Goal: Task Accomplishment & Management: Manage account settings

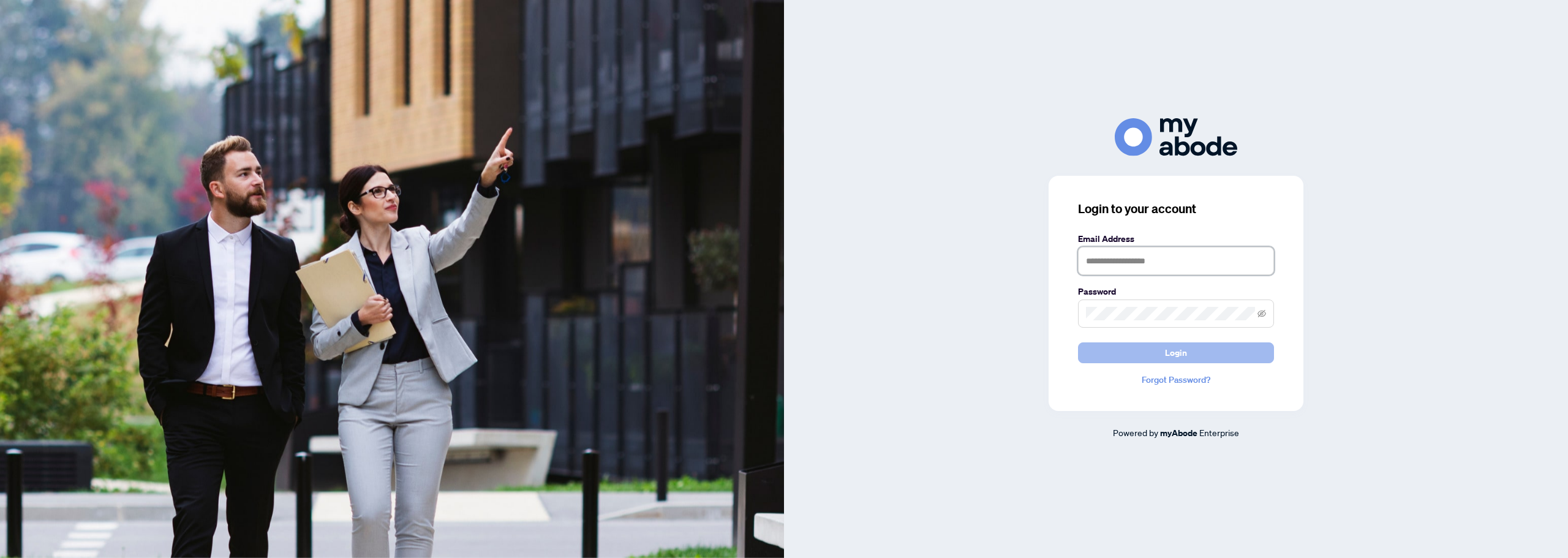
type input "**********"
click at [1191, 349] on button "Login" at bounding box center [1176, 353] width 196 height 21
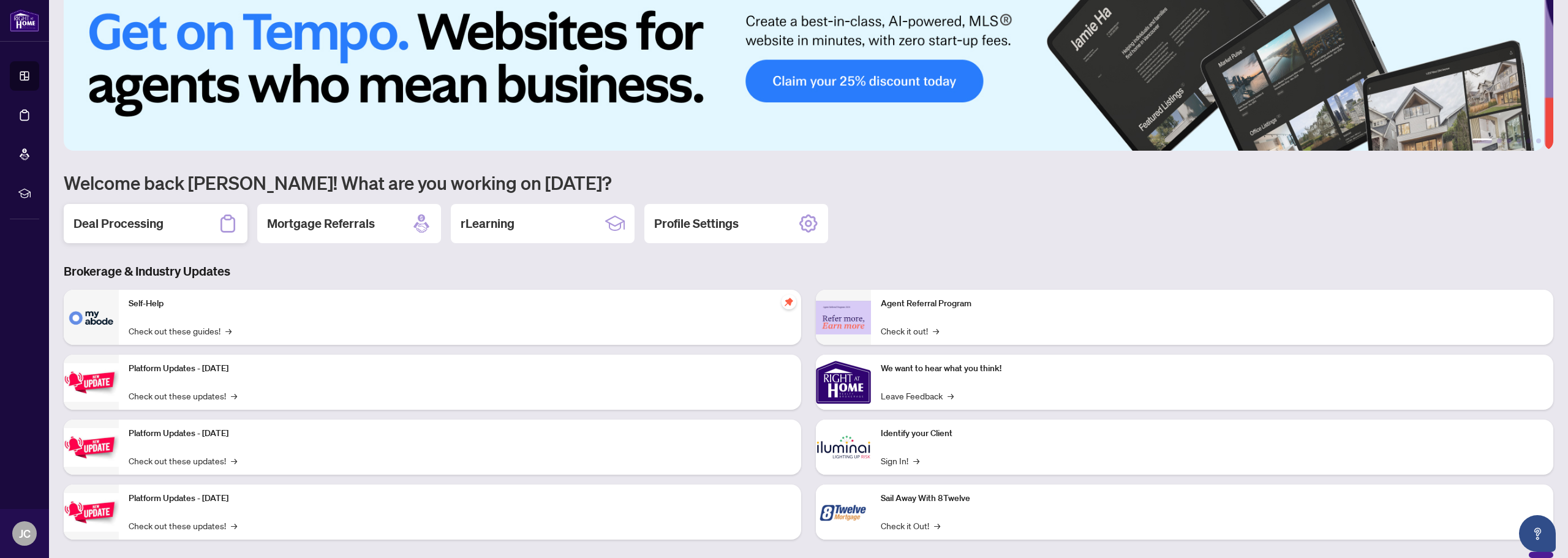
scroll to position [40, 0]
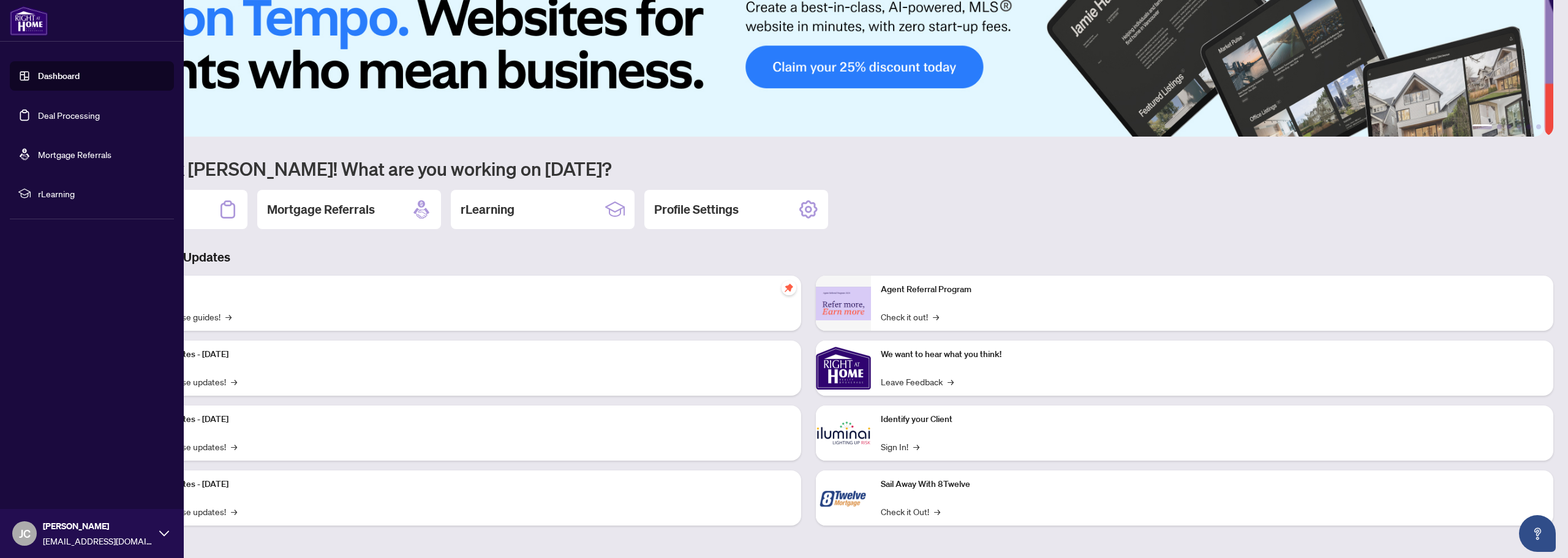
click at [51, 119] on link "Deal Processing" at bounding box center [69, 115] width 62 height 11
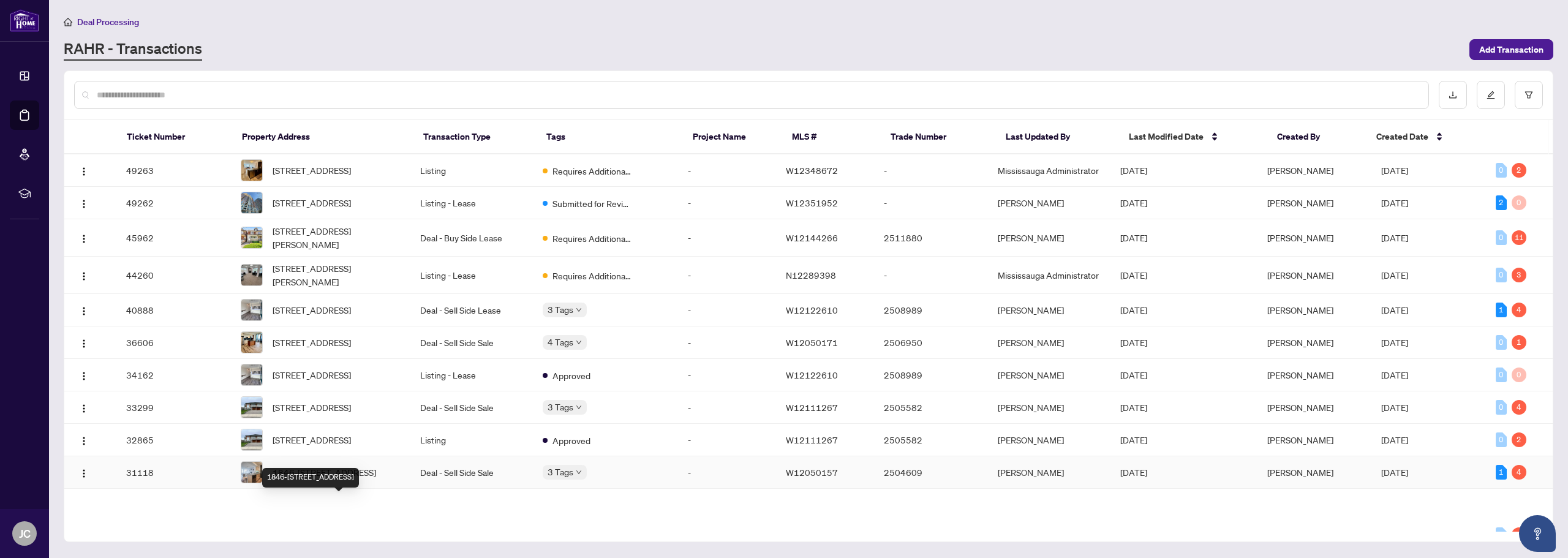
click at [337, 479] on span "1846-25 Viking Lane, Toronto, Ontario M9B 0A1, Canada" at bounding box center [324, 472] width 103 height 14
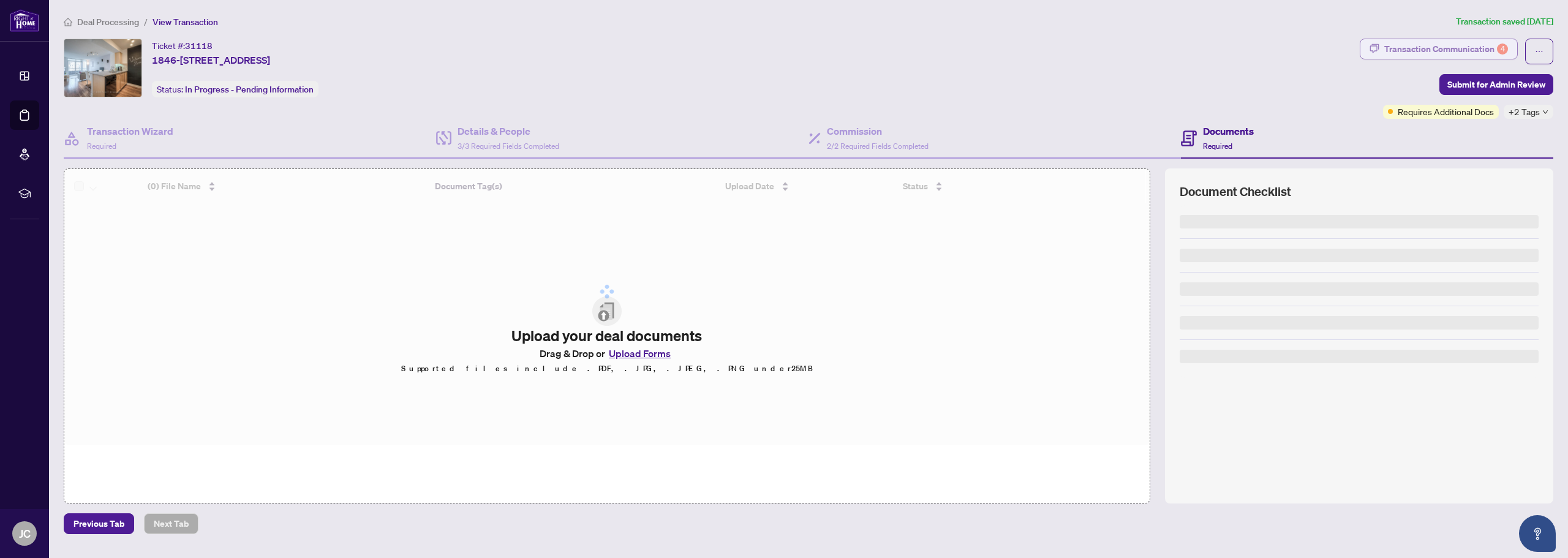
click at [1494, 46] on div "Transaction Communication 4" at bounding box center [1446, 49] width 124 height 20
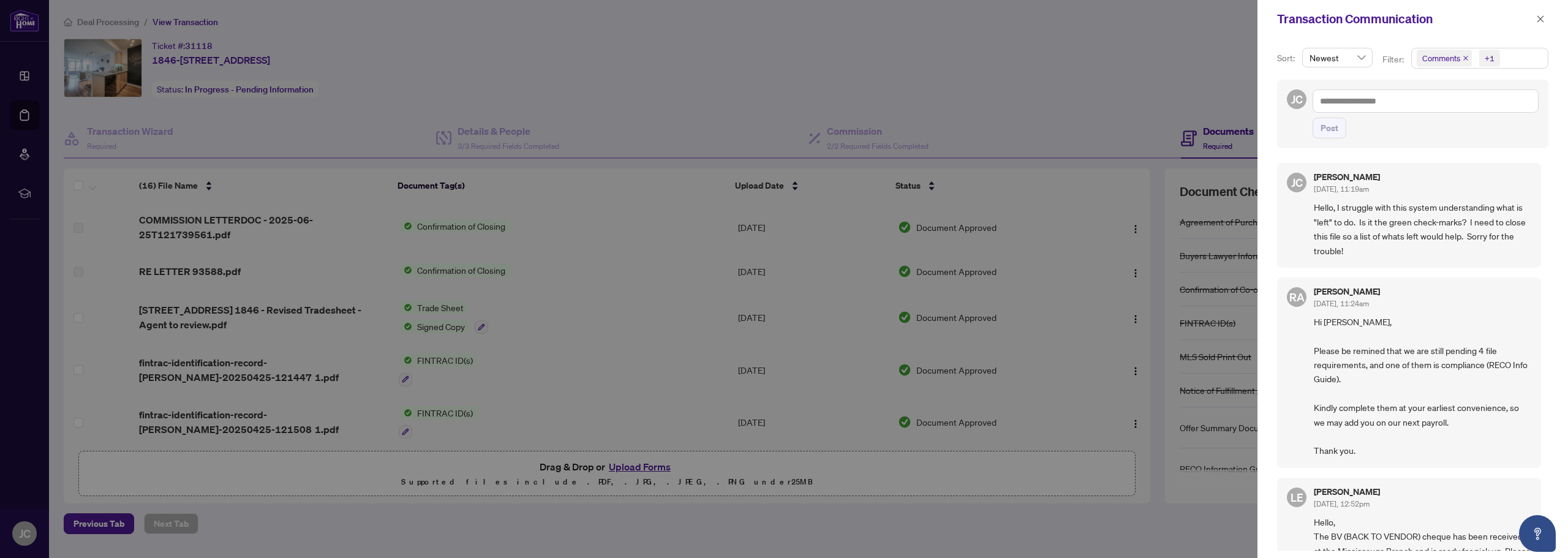
click at [1436, 58] on span "Comments" at bounding box center [1441, 58] width 38 height 12
click at [1426, 107] on span "Select Comments" at bounding box center [1423, 109] width 10 height 10
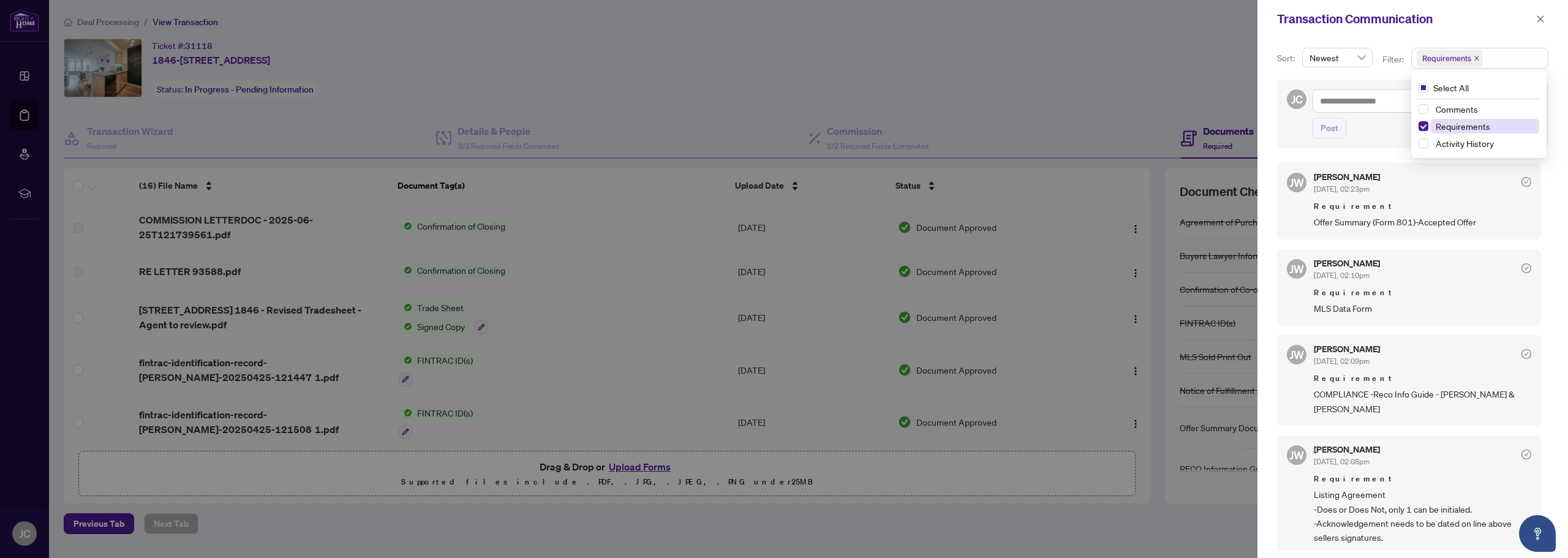
click at [1455, 125] on span "Requirements" at bounding box center [1463, 126] width 54 height 11
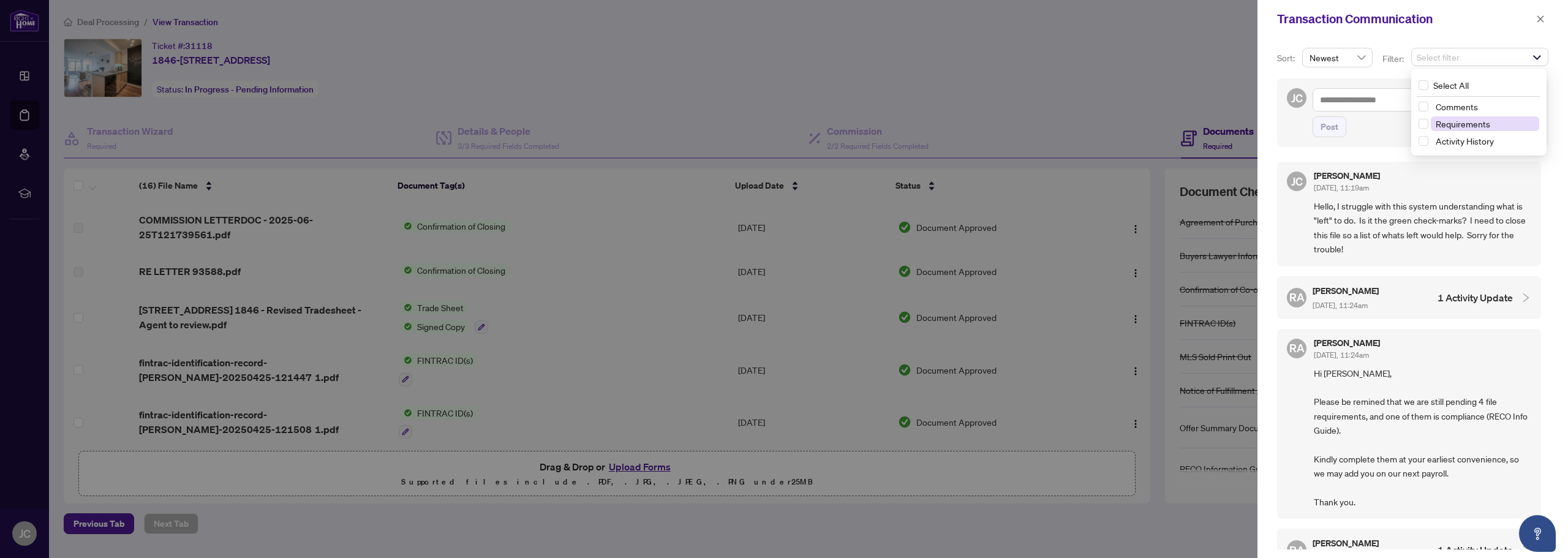
click at [1455, 125] on span "Requirements" at bounding box center [1463, 123] width 54 height 11
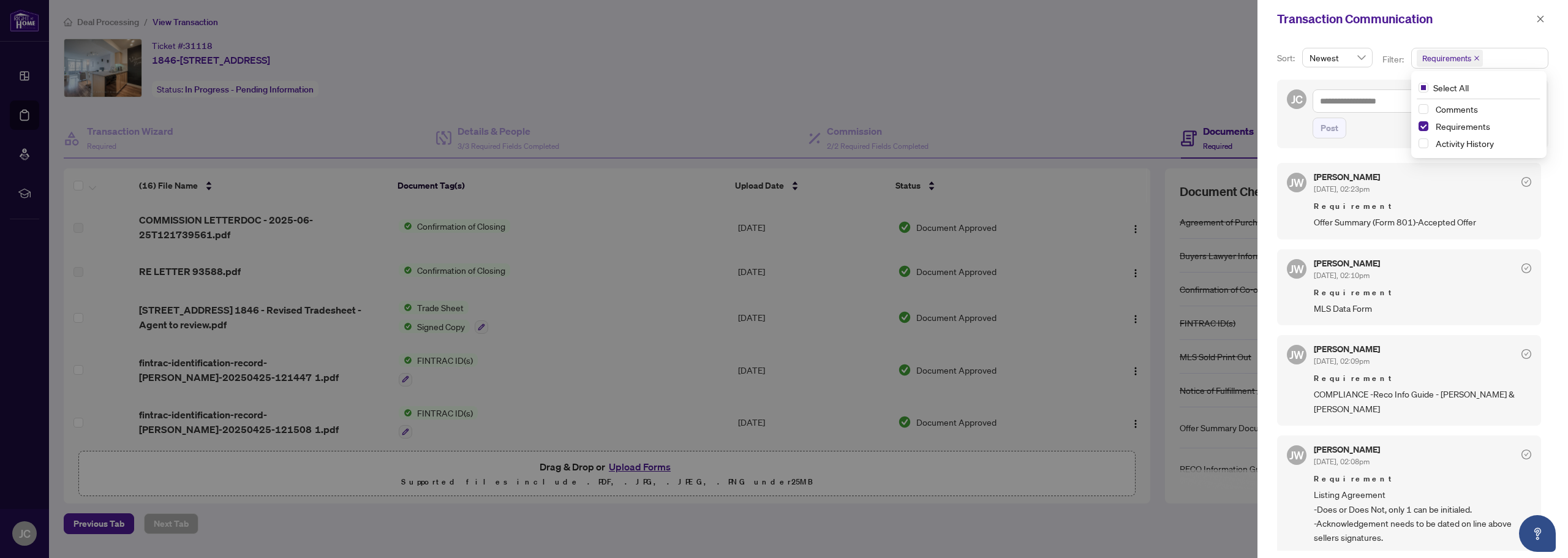
click at [1279, 31] on div "Transaction Communication" at bounding box center [1413, 19] width 310 height 38
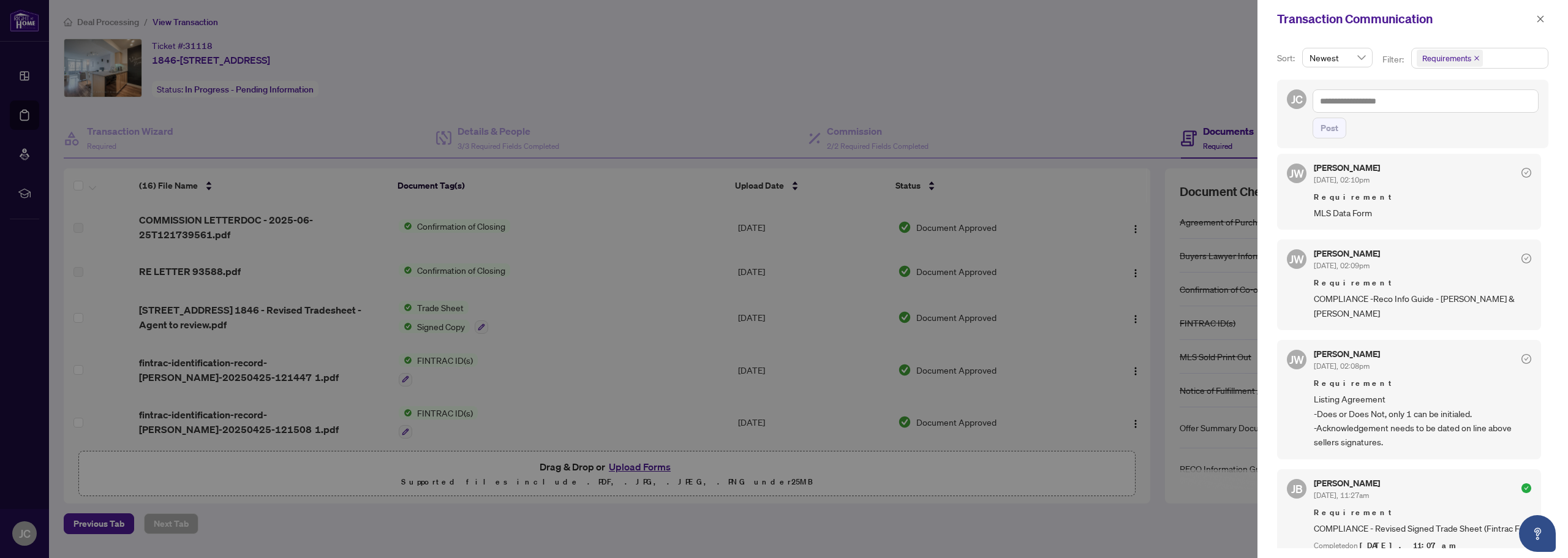
scroll to position [122, 0]
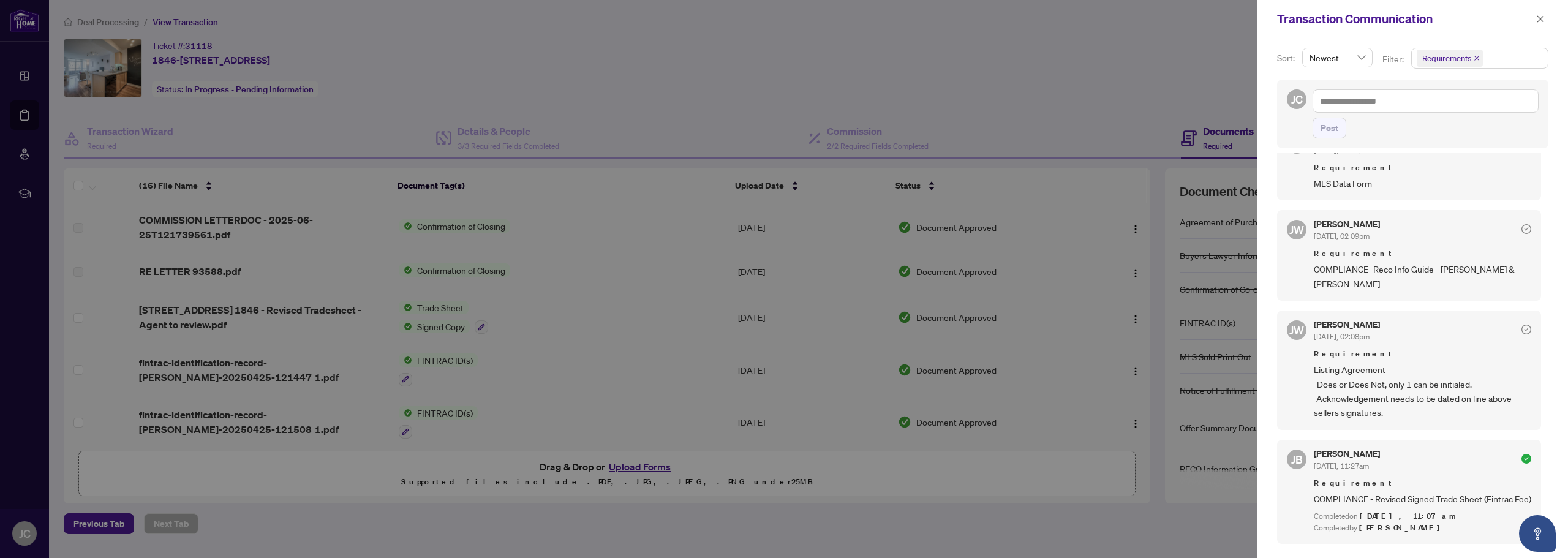
drag, startPoint x: 155, startPoint y: 61, endPoint x: 208, endPoint y: 54, distance: 53.5
click at [208, 54] on div at bounding box center [784, 279] width 1568 height 558
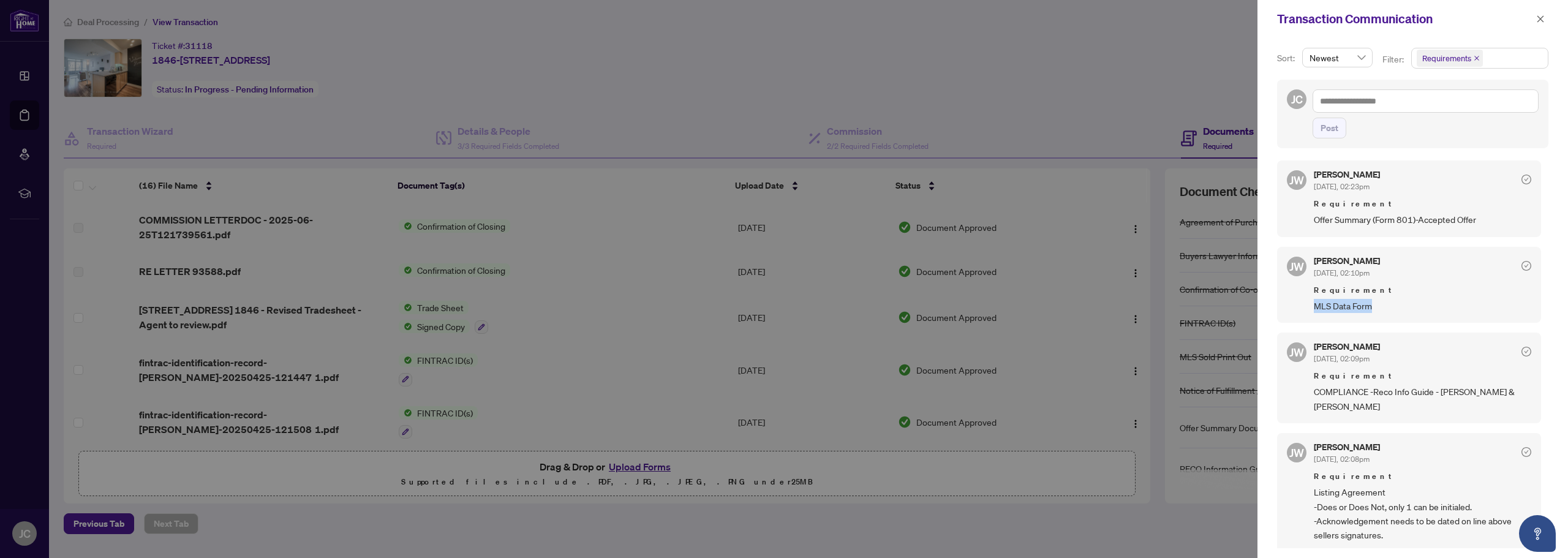
drag, startPoint x: 1405, startPoint y: 307, endPoint x: 1316, endPoint y: 305, distance: 89.0
click at [1316, 305] on span "MLS Data Form" at bounding box center [1423, 306] width 217 height 14
copy span "MLS Data Form"
drag, startPoint x: 1384, startPoint y: 405, endPoint x: 1312, endPoint y: 398, distance: 72.3
click at [1312, 398] on div "JW Jocelyne Wong Apr/25/2025, 02:09pm Requirement COMPLIANCE -Reco Info Guide -…" at bounding box center [1409, 378] width 264 height 90
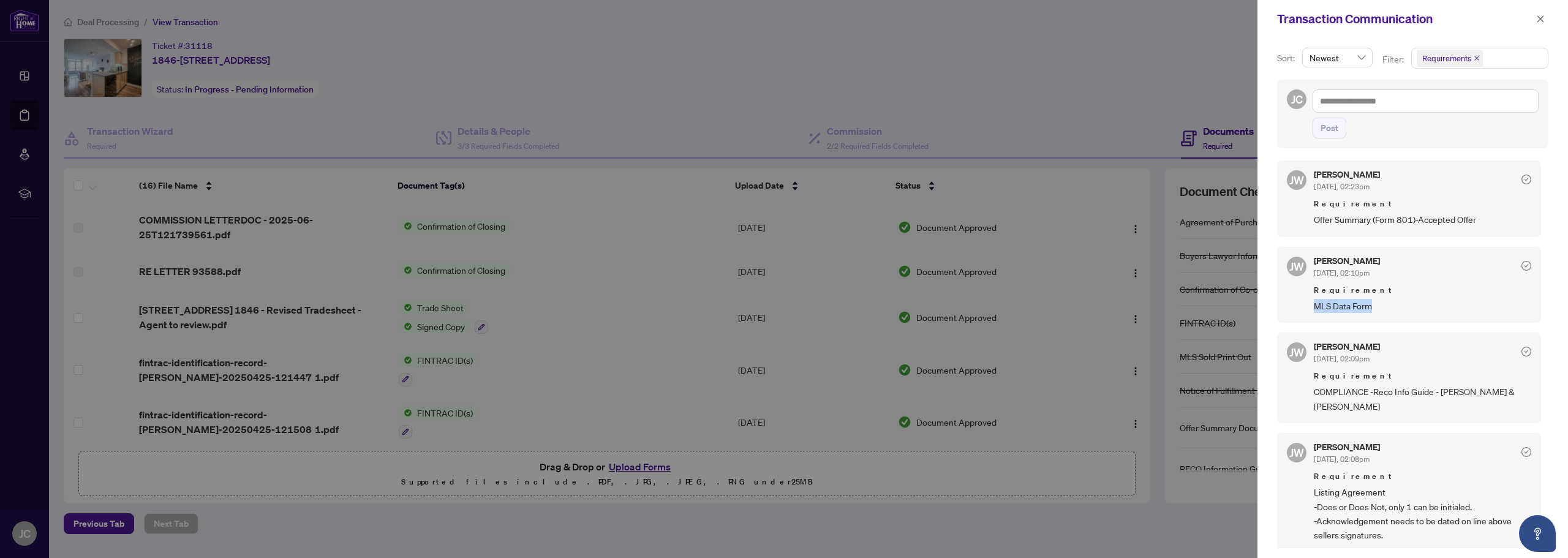
copy span "COMPLIANCE -Reco Info Guide - Maria Anna Miclea & Cristian Fillipescu"
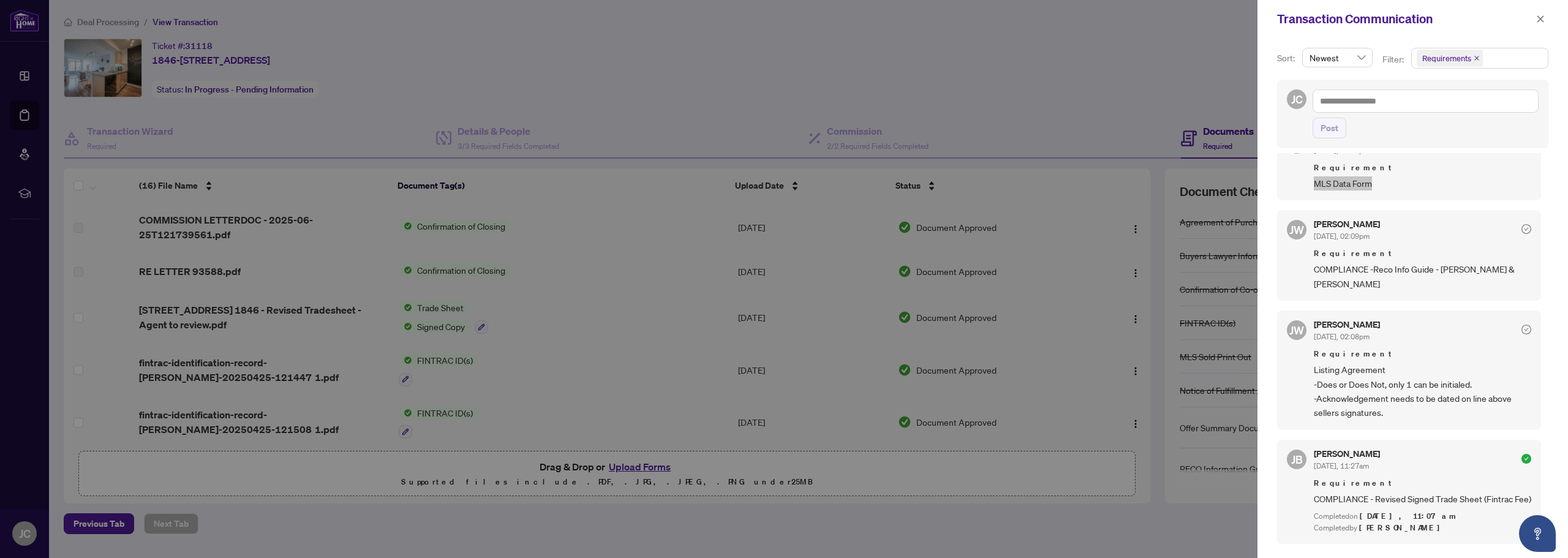
scroll to position [245, 0]
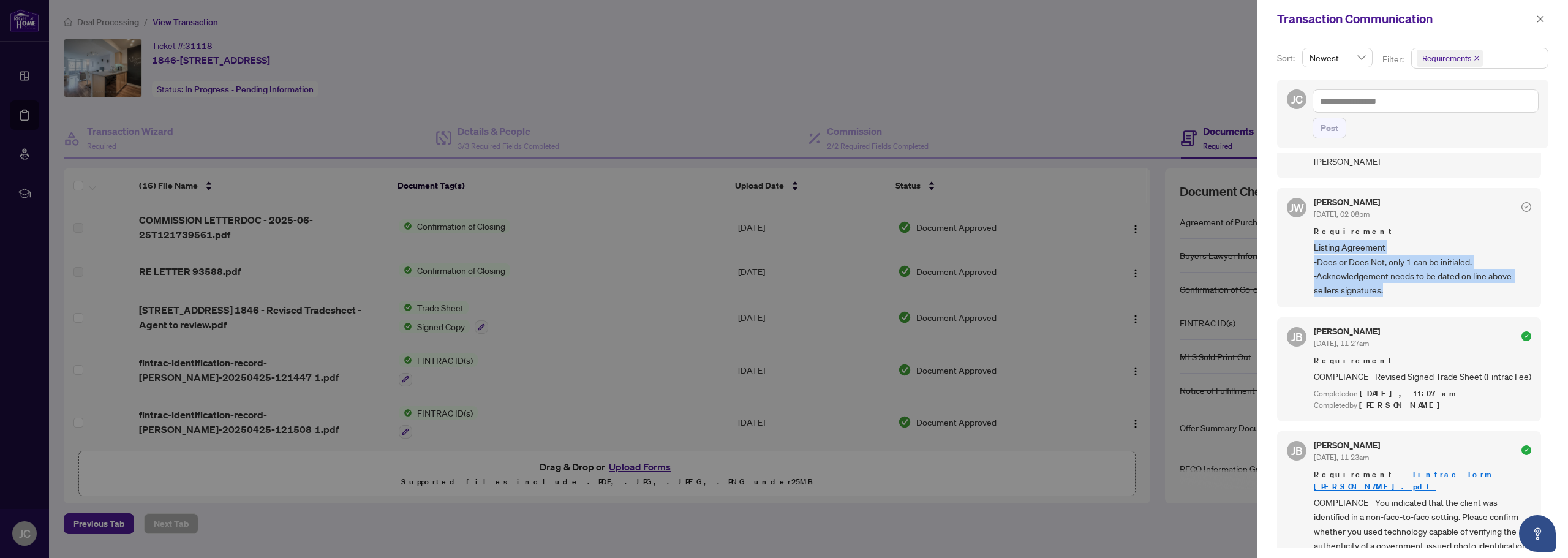
drag, startPoint x: 1386, startPoint y: 288, endPoint x: 1311, endPoint y: 246, distance: 86.0
click at [1311, 246] on div "JW Jocelyne Wong Apr/25/2025, 02:08pm Requirement Listing Agreement -Does or Do…" at bounding box center [1409, 248] width 264 height 119
copy span "Listing Agreement -Does or Does Not, only 1 can be initialed. -Acknowledgement …"
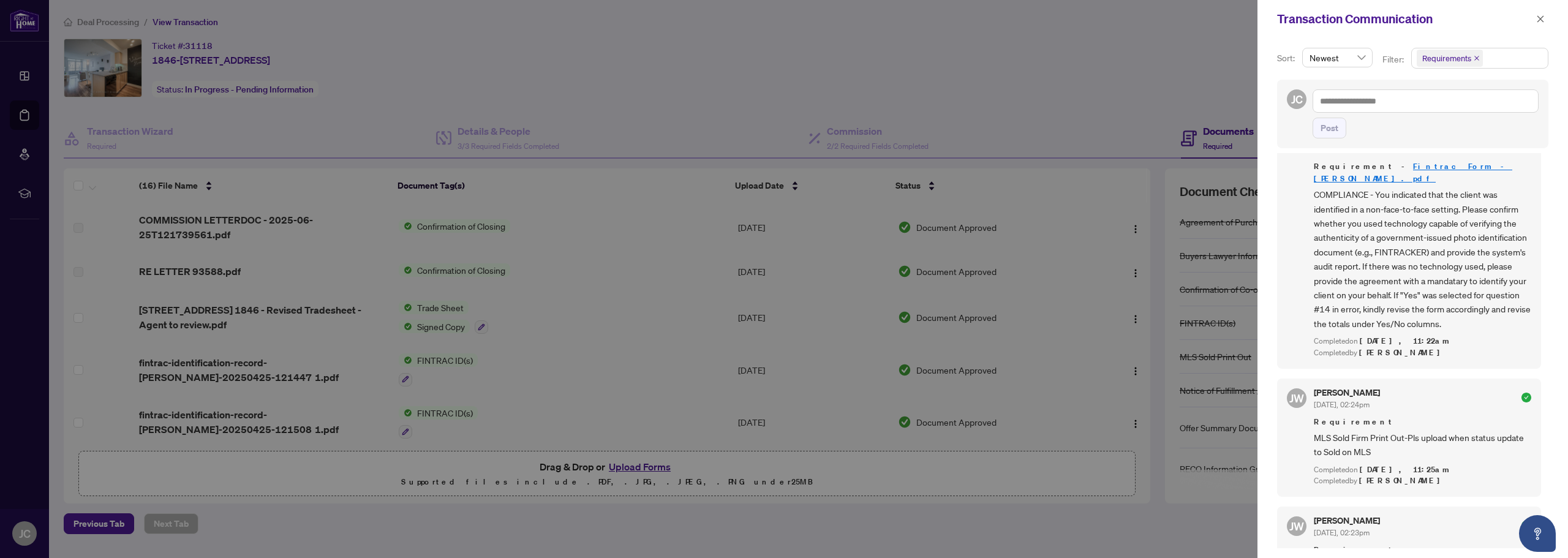
scroll to position [857, 0]
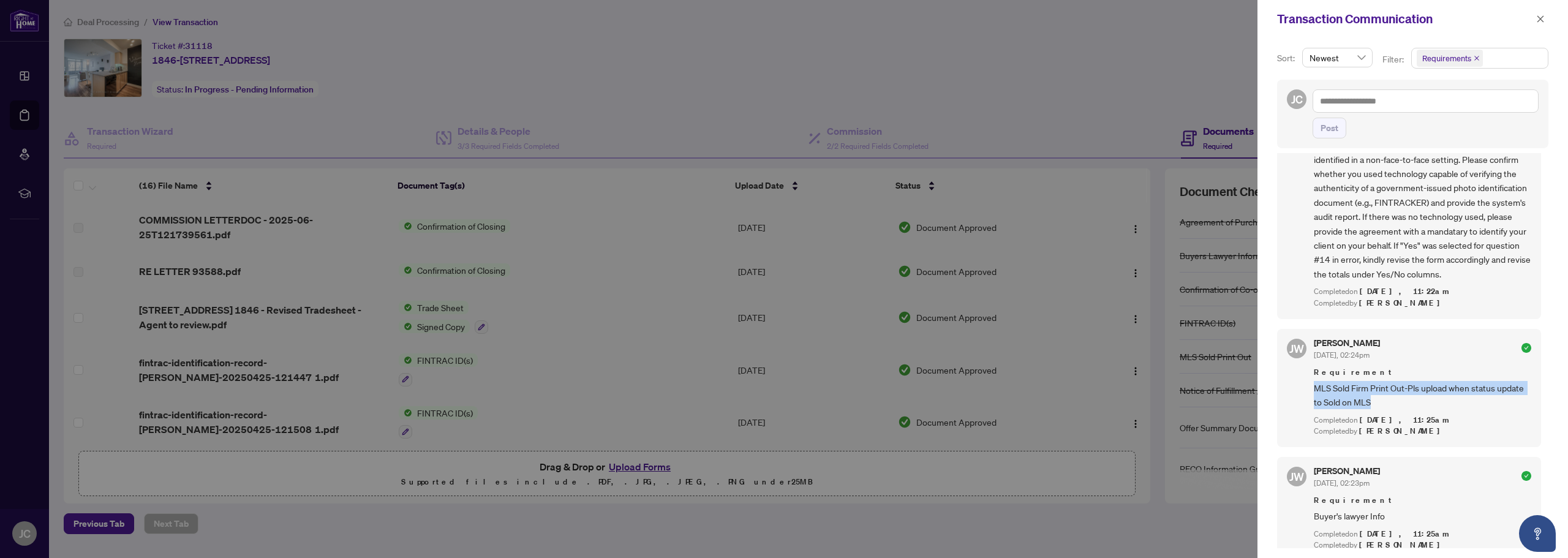
drag, startPoint x: 1410, startPoint y: 419, endPoint x: 1316, endPoint y: 410, distance: 94.4
click at [1316, 410] on span "MLS Sold Firm Print Out-Pls upload when status update to Sold on MLS" at bounding box center [1423, 396] width 217 height 29
copy span "MLS Sold Firm Print Out-Pls upload when status update to Sold on MLS"
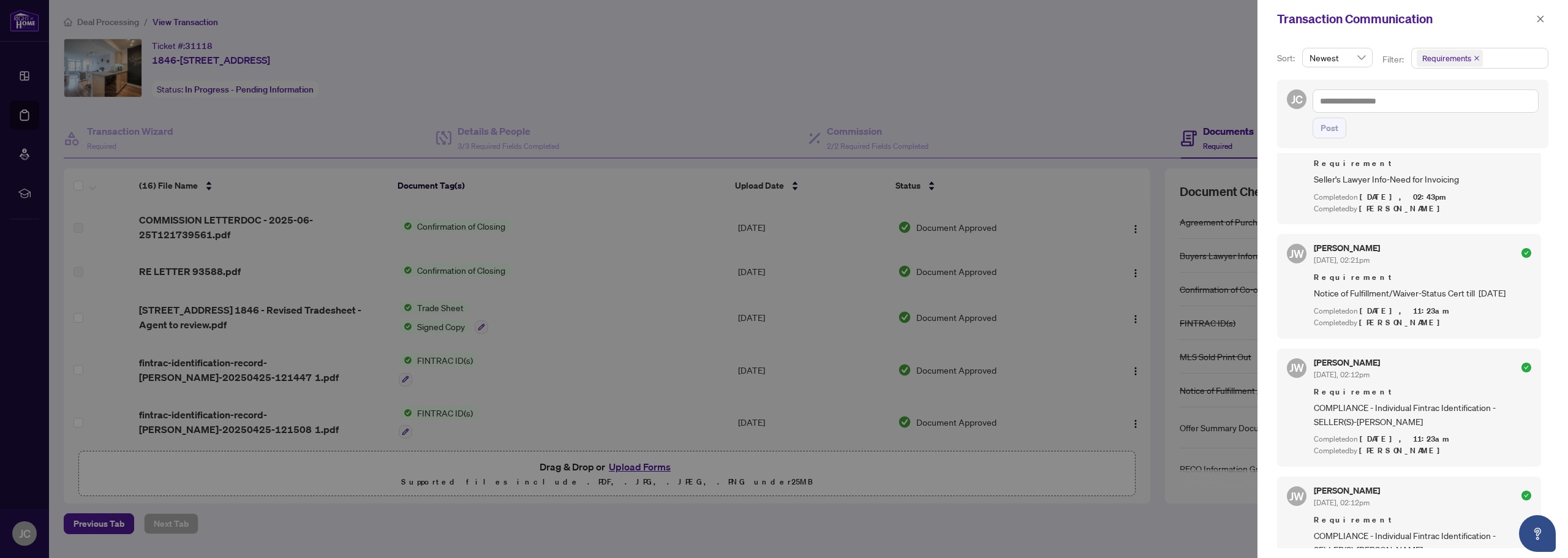
scroll to position [1347, 0]
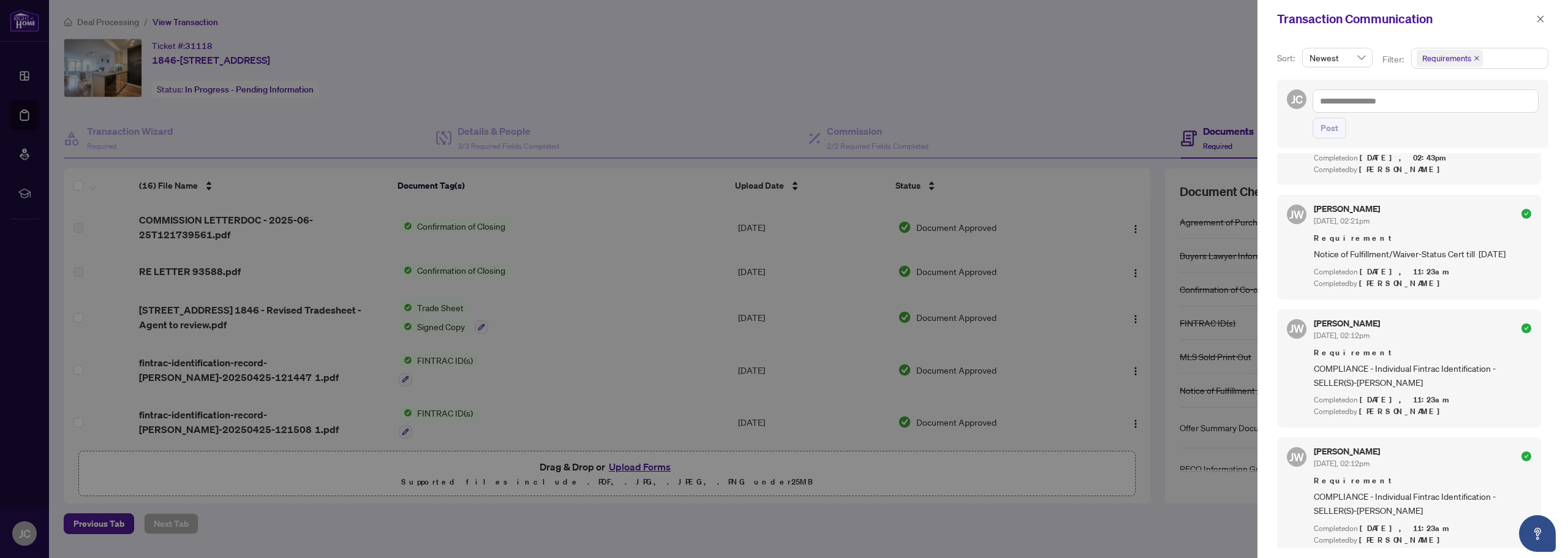
drag, startPoint x: 1341, startPoint y: 284, endPoint x: 1312, endPoint y: 275, distance: 30.4
click at [1312, 275] on div "JW Jocelyne Wong Apr/25/2025, 02:21pm Requirement Notice of Fulfillment/Waiver-…" at bounding box center [1409, 246] width 264 height 104
copy span "Notice of Fulfillment/Waiver-Status Cert till April 30th, 2025"
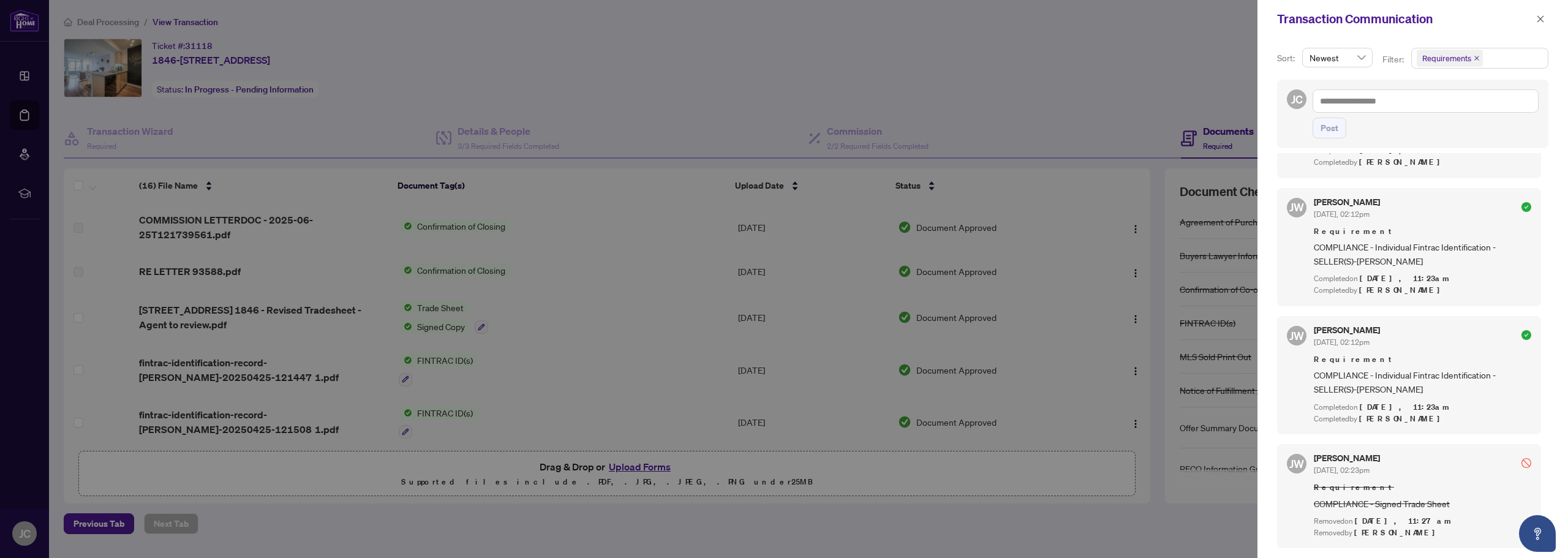
scroll to position [1502, 0]
click at [582, 52] on div at bounding box center [784, 279] width 1568 height 558
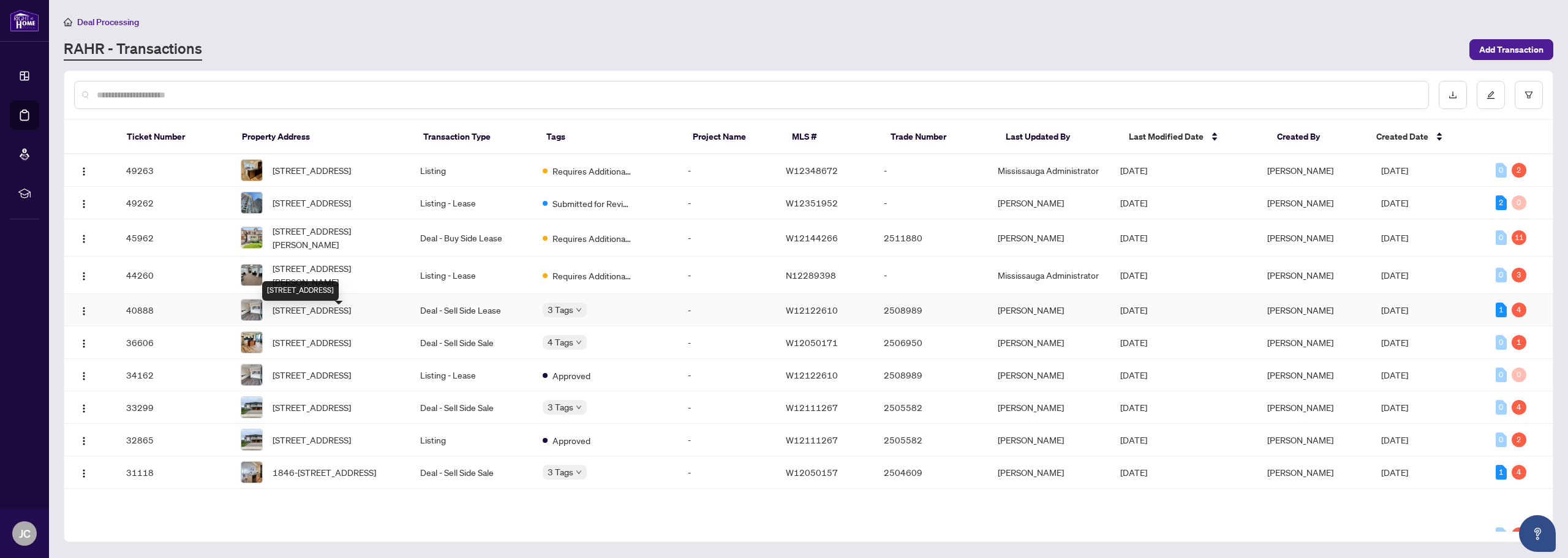
click at [351, 316] on span "209-880 Dundas St, Mississauga, Ontario L5C 4H3, Canada" at bounding box center [312, 310] width 79 height 14
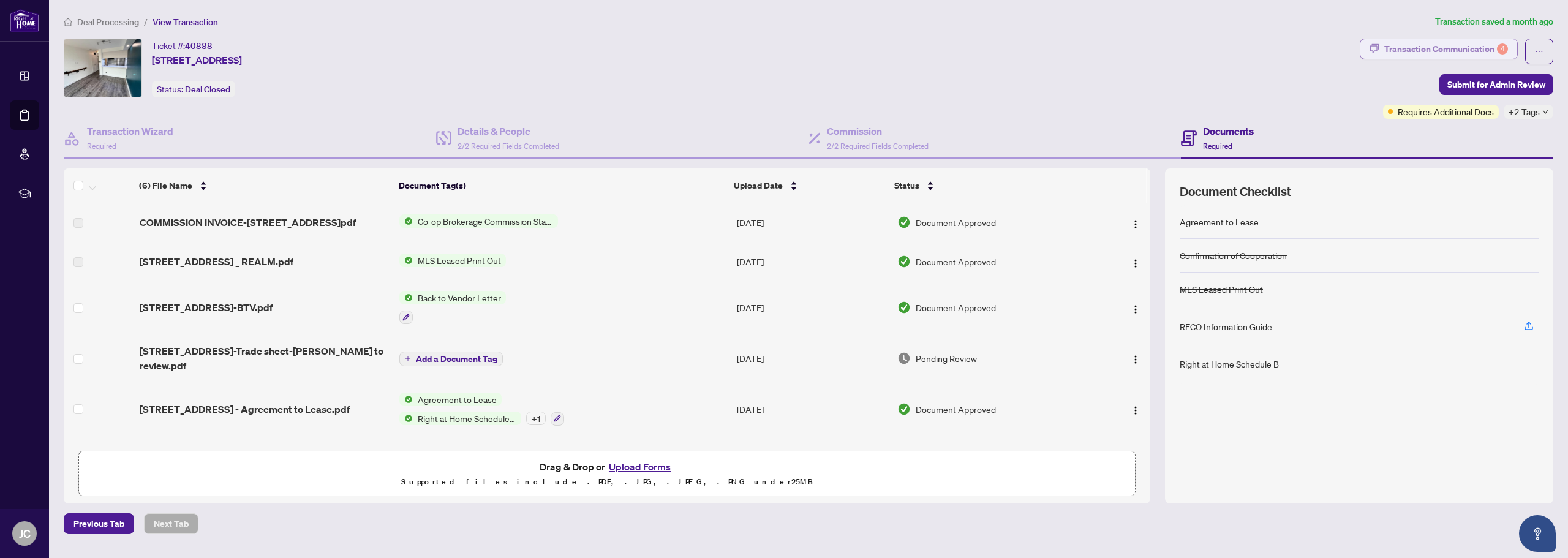
click at [1446, 49] on div "Transaction Communication 4" at bounding box center [1446, 49] width 124 height 20
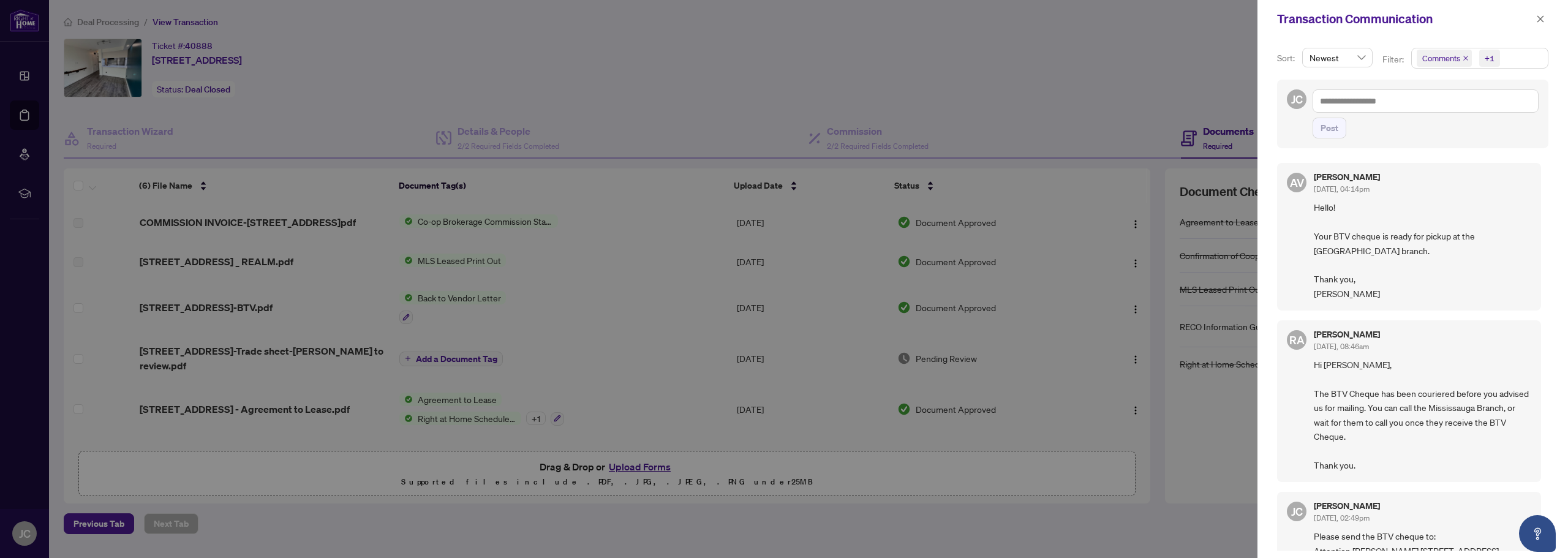
click at [1465, 58] on icon "close" at bounding box center [1465, 58] width 5 height 5
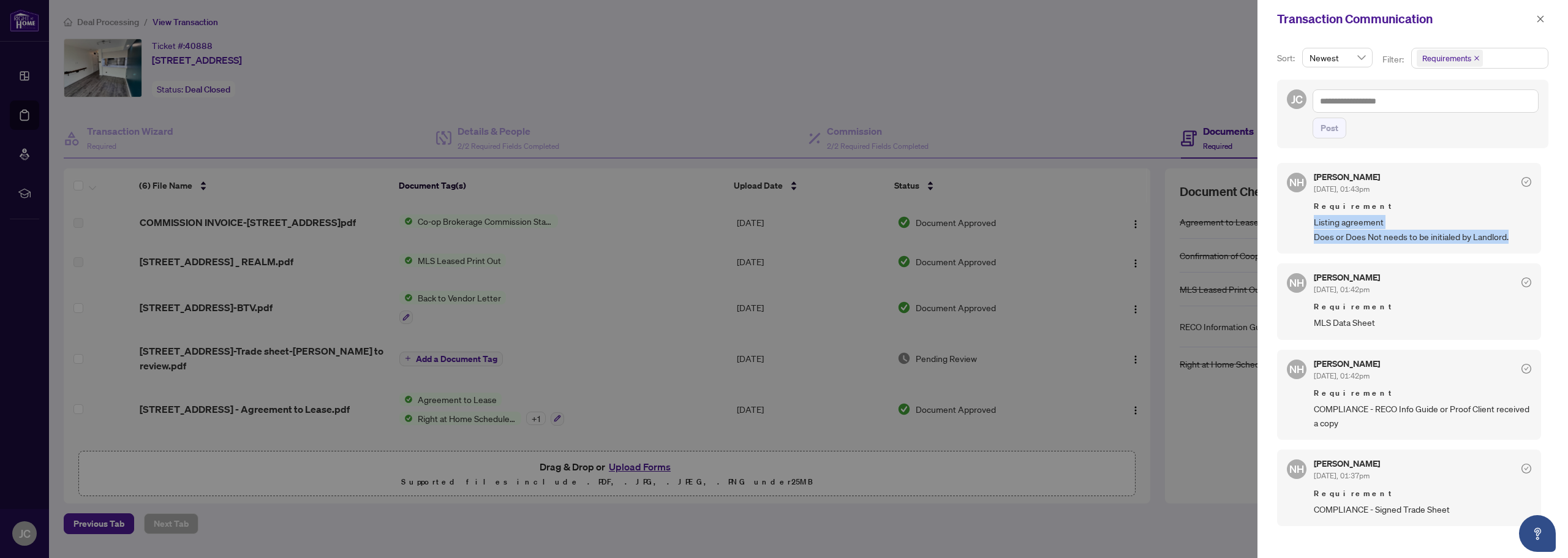
drag, startPoint x: 1508, startPoint y: 235, endPoint x: 1314, endPoint y: 225, distance: 194.3
click at [1314, 225] on span "Listing agreement Does or Does Not needs to be initialed by Landlord." at bounding box center [1423, 229] width 217 height 29
copy span "Listing agreement Does or Does Not needs to be initialed by Landlord."
drag, startPoint x: 1368, startPoint y: 322, endPoint x: 1314, endPoint y: 322, distance: 54.0
click at [1314, 322] on span "MLS Data Sheet" at bounding box center [1423, 323] width 217 height 14
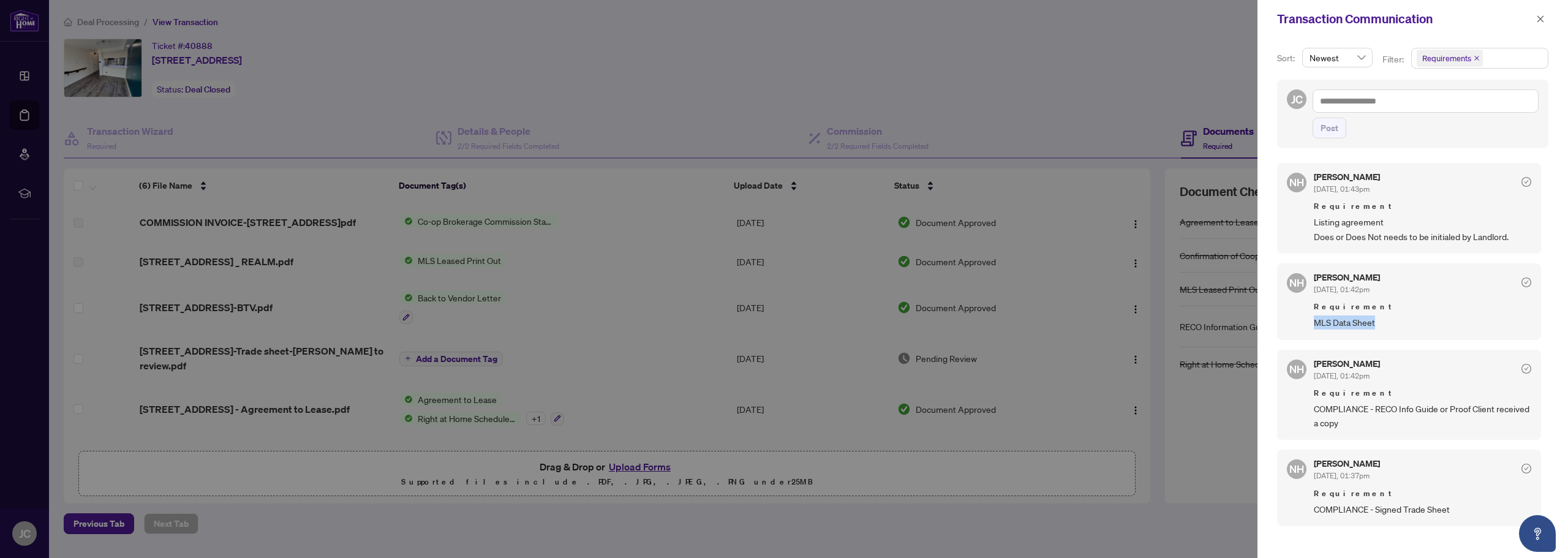
copy span "MLS Data Sheet"
drag, startPoint x: 1375, startPoint y: 419, endPoint x: 1315, endPoint y: 412, distance: 60.4
click at [1315, 412] on span "COMPLIANCE - RECO Info Guide or Proof Client received a copy" at bounding box center [1423, 414] width 217 height 29
copy span "COMPLIANCE - RECO Info Guide or Proof Client received a copy"
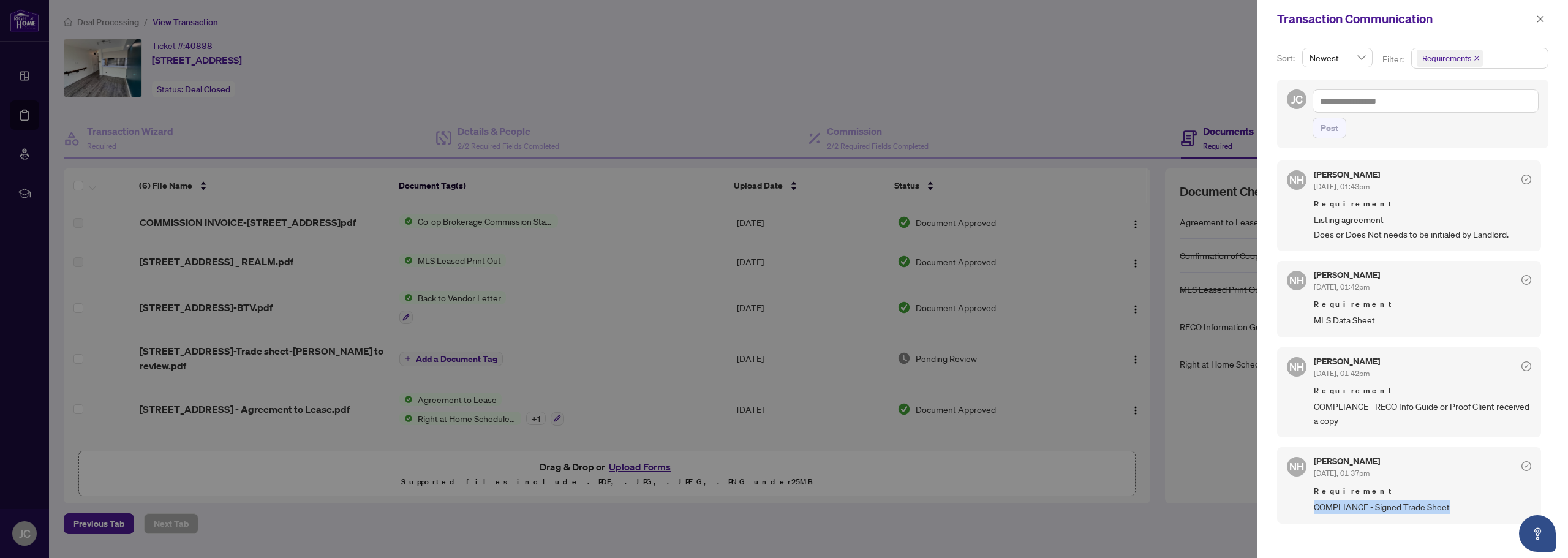
drag, startPoint x: 1455, startPoint y: 504, endPoint x: 1316, endPoint y: 510, distance: 139.1
click at [1316, 510] on span "COMPLIANCE - Signed Trade Sheet" at bounding box center [1423, 507] width 217 height 14
copy span "COMPLIANCE - Signed Trade Sheet"
click at [1102, 41] on div at bounding box center [784, 279] width 1568 height 558
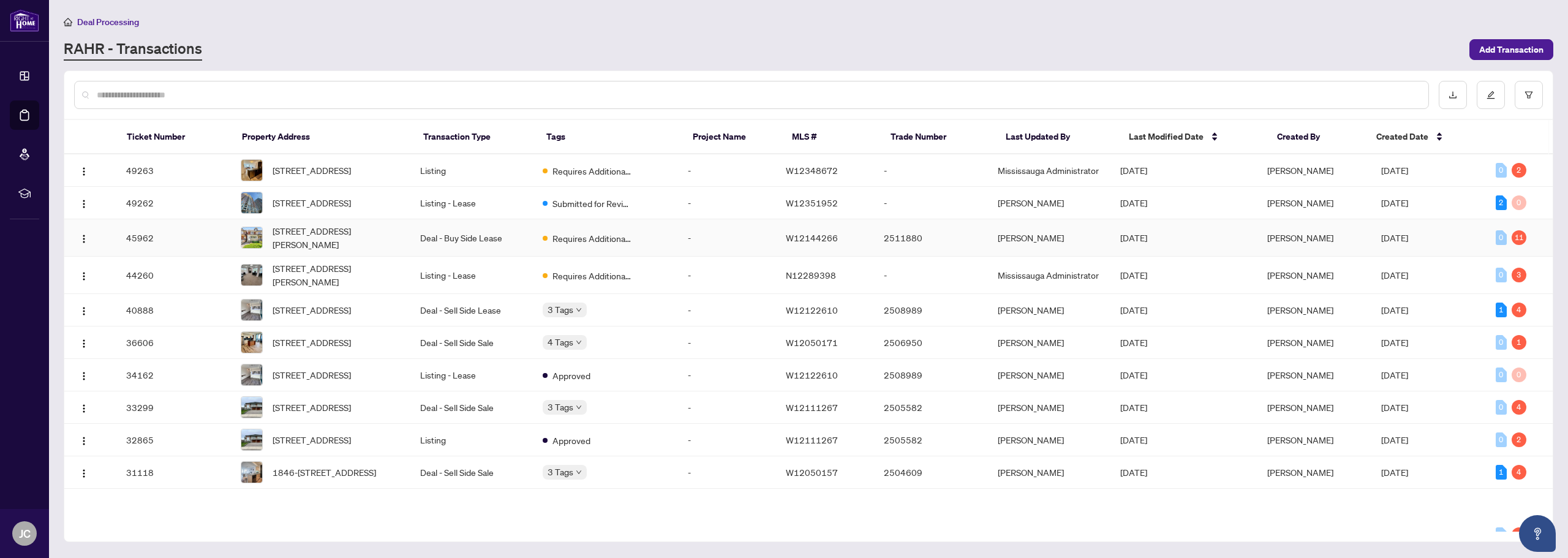
click at [470, 246] on td "Deal - Buy Side Lease" at bounding box center [471, 238] width 122 height 37
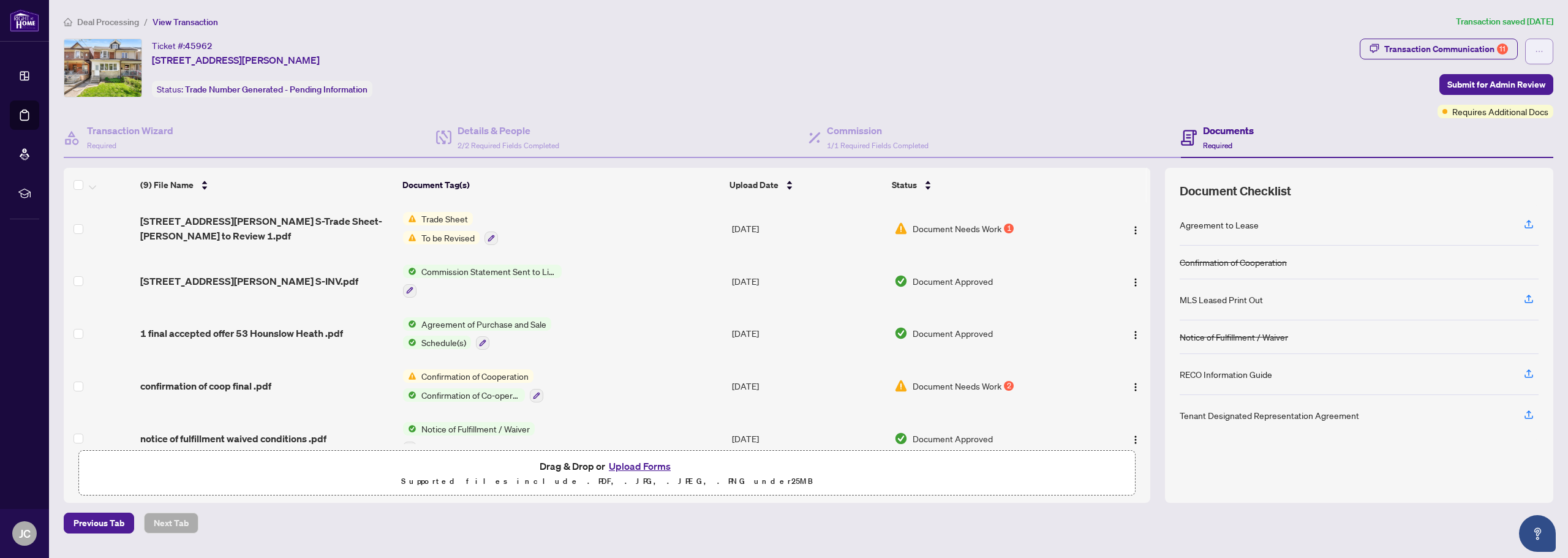
click at [1546, 48] on button "button" at bounding box center [1539, 51] width 28 height 26
click at [881, 60] on div "Ticket #: 45962 53 Hounslow Heath Rd, Toronto, Ontario M6N 1G7, Canada Status: …" at bounding box center [709, 68] width 1291 height 59
click at [1542, 45] on span "button" at bounding box center [1539, 52] width 9 height 20
click at [1285, 68] on div "Ticket #: 45962 53 Hounslow Heath Rd, Toronto, Ontario M6N 1G7, Canada Status: …" at bounding box center [709, 68] width 1291 height 59
click at [1404, 48] on div "Transaction Communication 11" at bounding box center [1446, 49] width 124 height 20
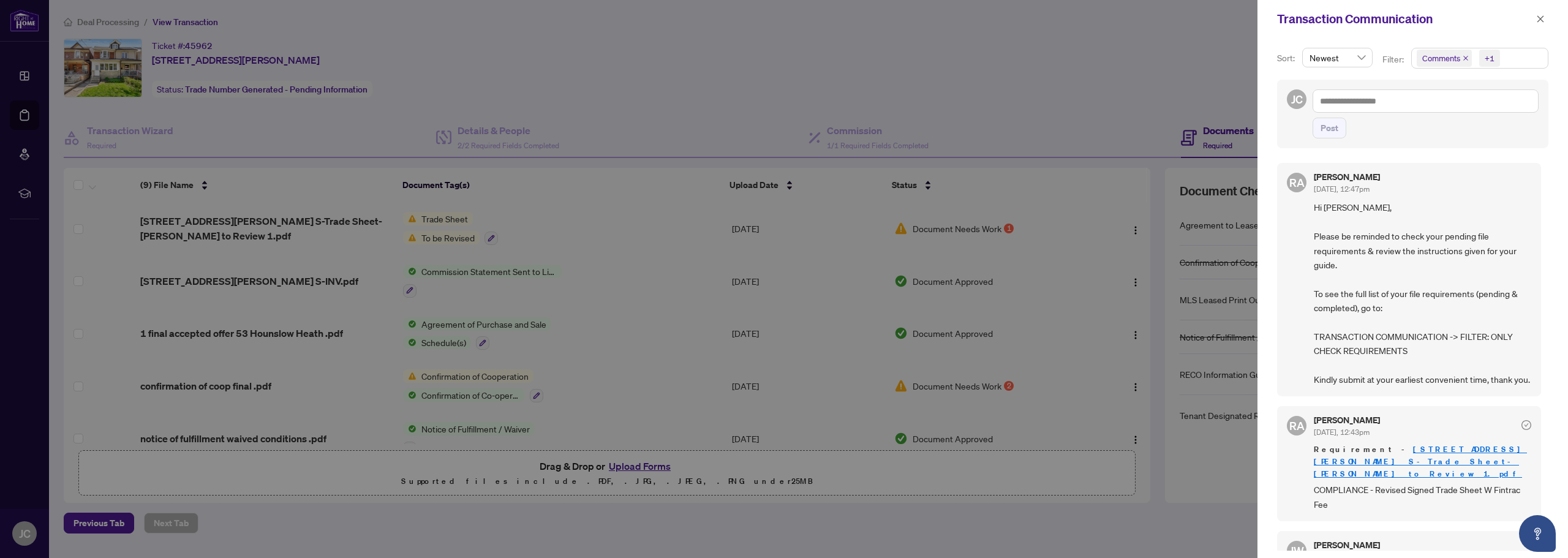
click at [1467, 58] on icon "close" at bounding box center [1465, 58] width 6 height 6
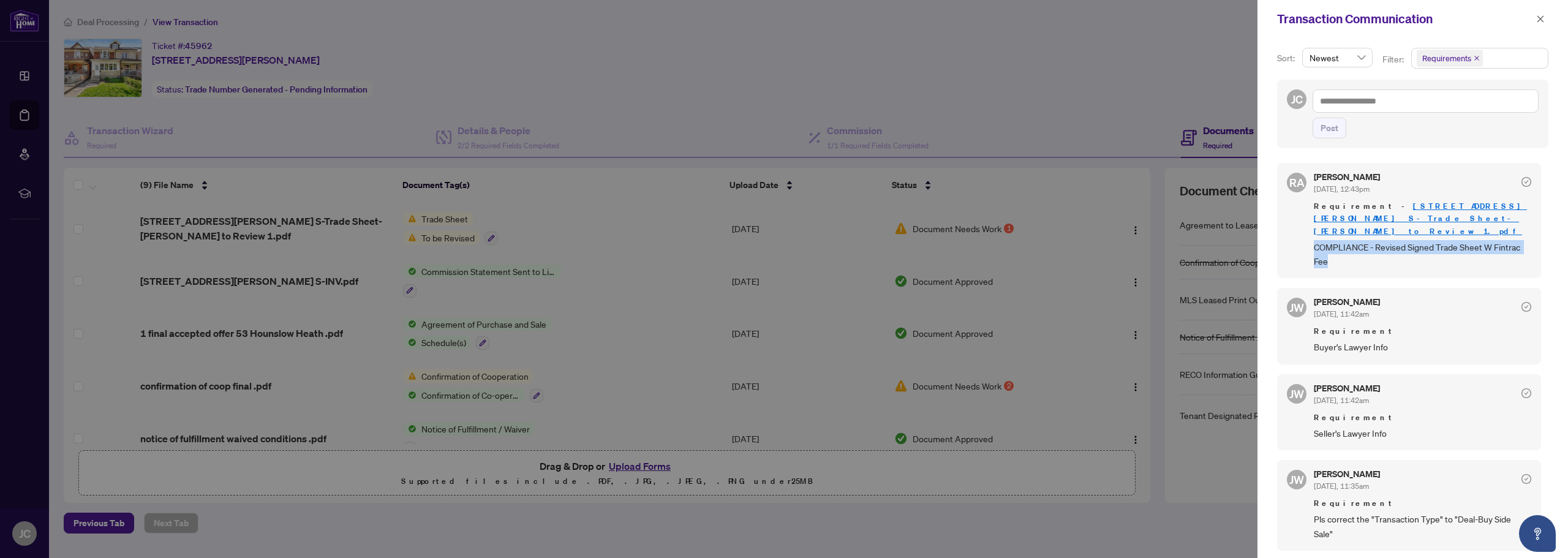
drag, startPoint x: 1334, startPoint y: 248, endPoint x: 1314, endPoint y: 238, distance: 22.4
click at [1314, 240] on span "COMPLIANCE - Revised Signed Trade Sheet W Fintrac Fee" at bounding box center [1423, 255] width 217 height 29
copy span "COMPLIANCE - Revised Signed Trade Sheet W Fintrac Fee"
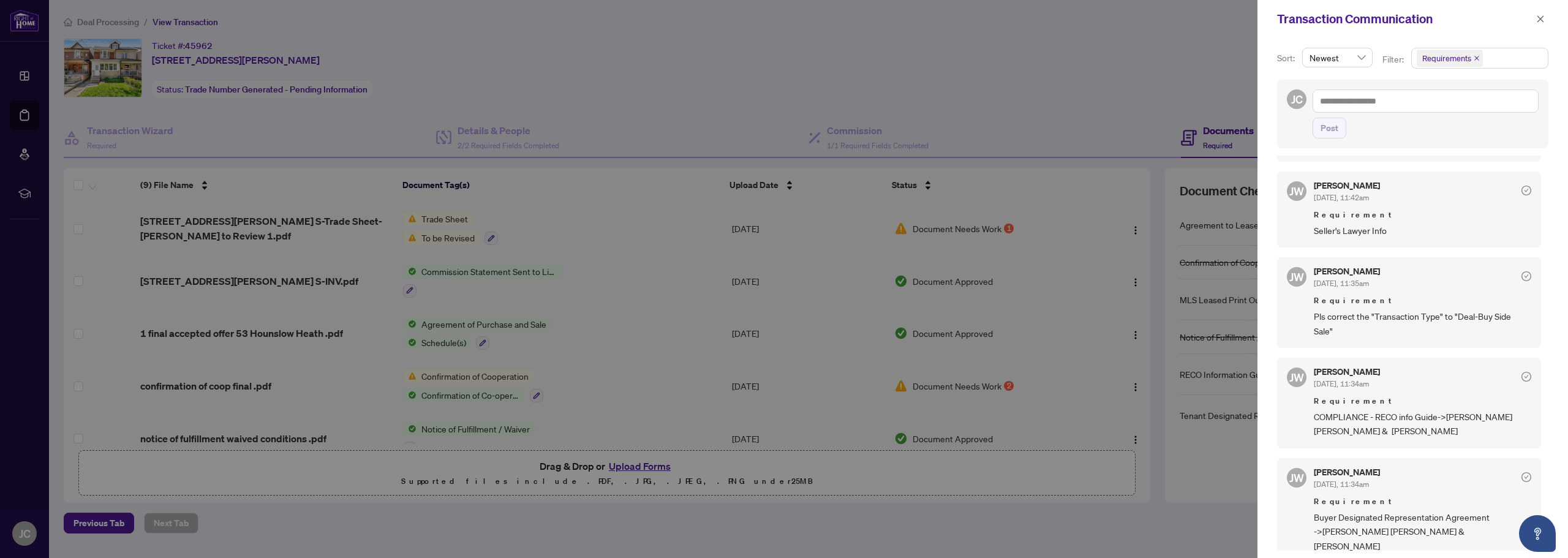
scroll to position [245, 0]
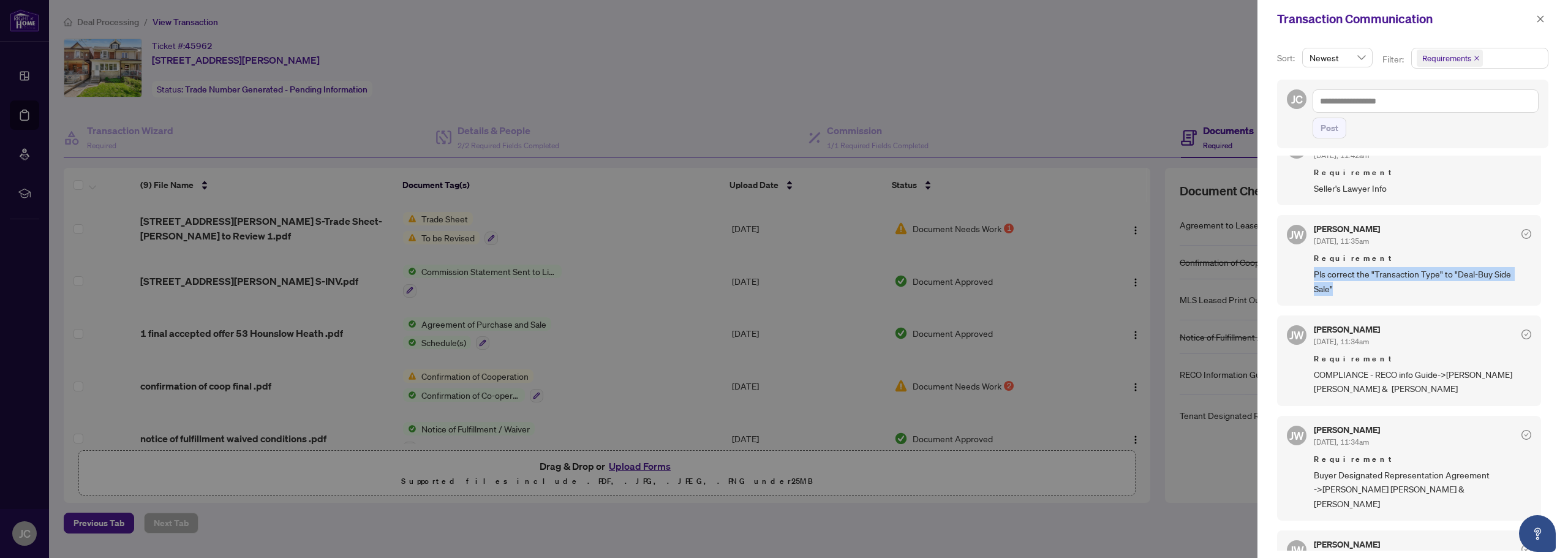
drag, startPoint x: 1331, startPoint y: 276, endPoint x: 1315, endPoint y: 264, distance: 20.0
click at [1315, 267] on span "Pls correct the "Transaction Type" to "Deal-Buy Side Sale"" at bounding box center [1423, 282] width 217 height 29
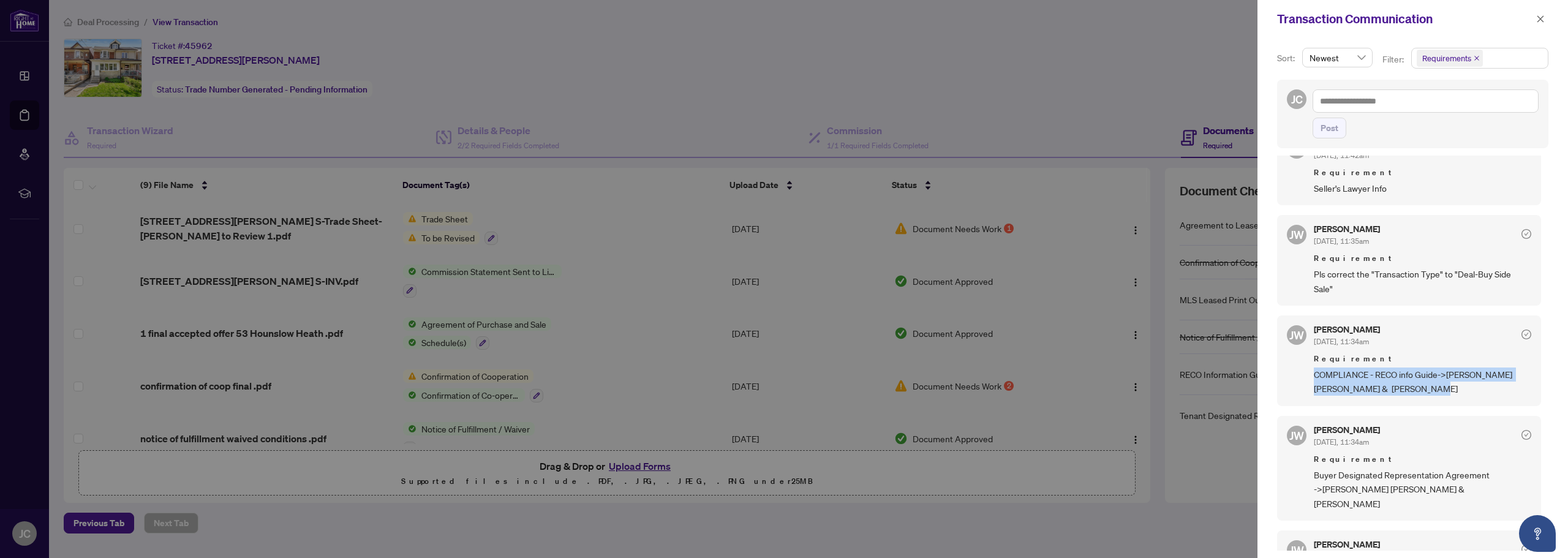
drag, startPoint x: 1409, startPoint y: 376, endPoint x: 1316, endPoint y: 367, distance: 93.4
click at [1316, 367] on span "COMPLIANCE - RECO info Guide->Theresa Anaa Quinn & Brian Dennis Verhoog" at bounding box center [1423, 382] width 217 height 29
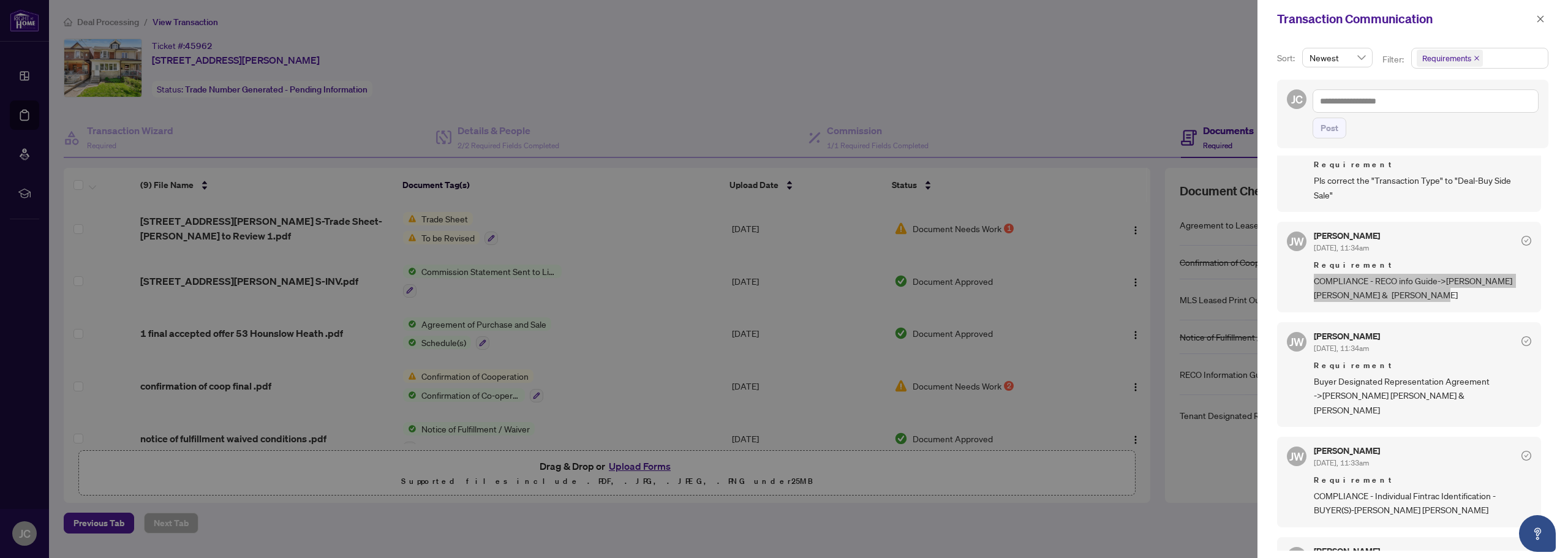
scroll to position [367, 0]
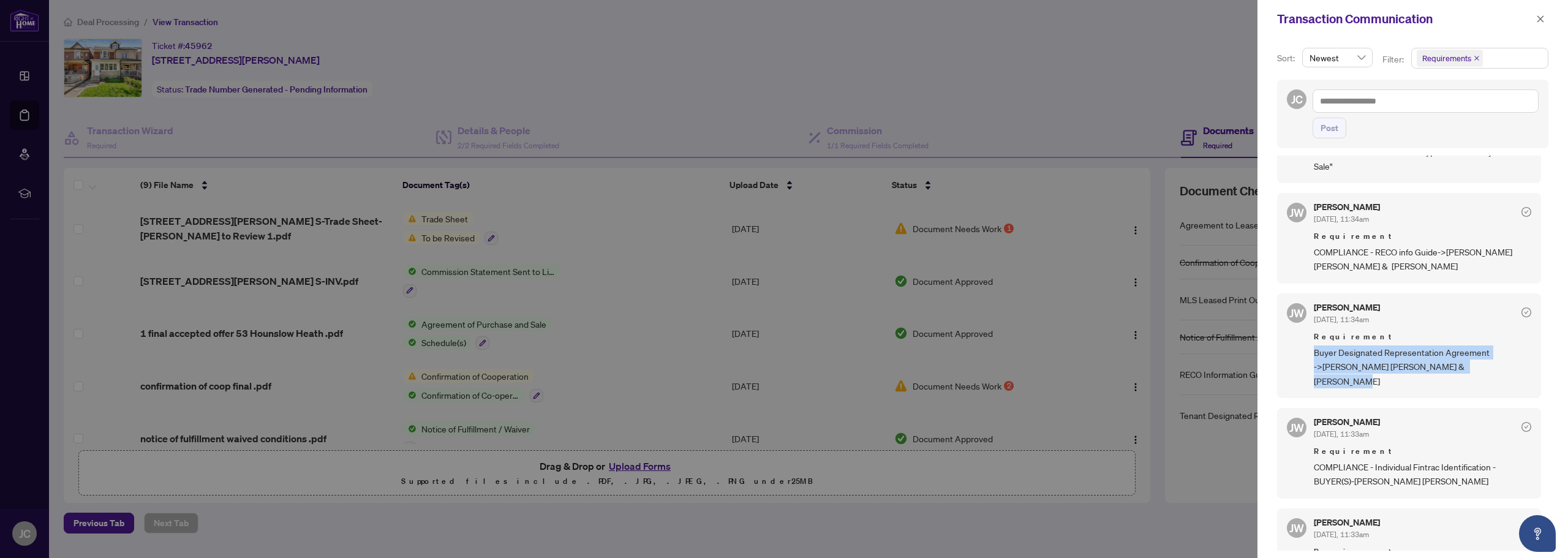
drag, startPoint x: 1494, startPoint y: 351, endPoint x: 1303, endPoint y: 335, distance: 191.7
click at [1303, 335] on div "JW Jocelyne Wong Aug/05/2025, 11:34am Requirement Buyer Designated Representati…" at bounding box center [1409, 346] width 264 height 105
drag, startPoint x: 1391, startPoint y: 451, endPoint x: 1312, endPoint y: 444, distance: 79.3
click at [1312, 444] on div "JW Jocelyne Wong Aug/05/2025, 11:33am Requirement COMPLIANCE - Individual Fintr…" at bounding box center [1409, 453] width 264 height 90
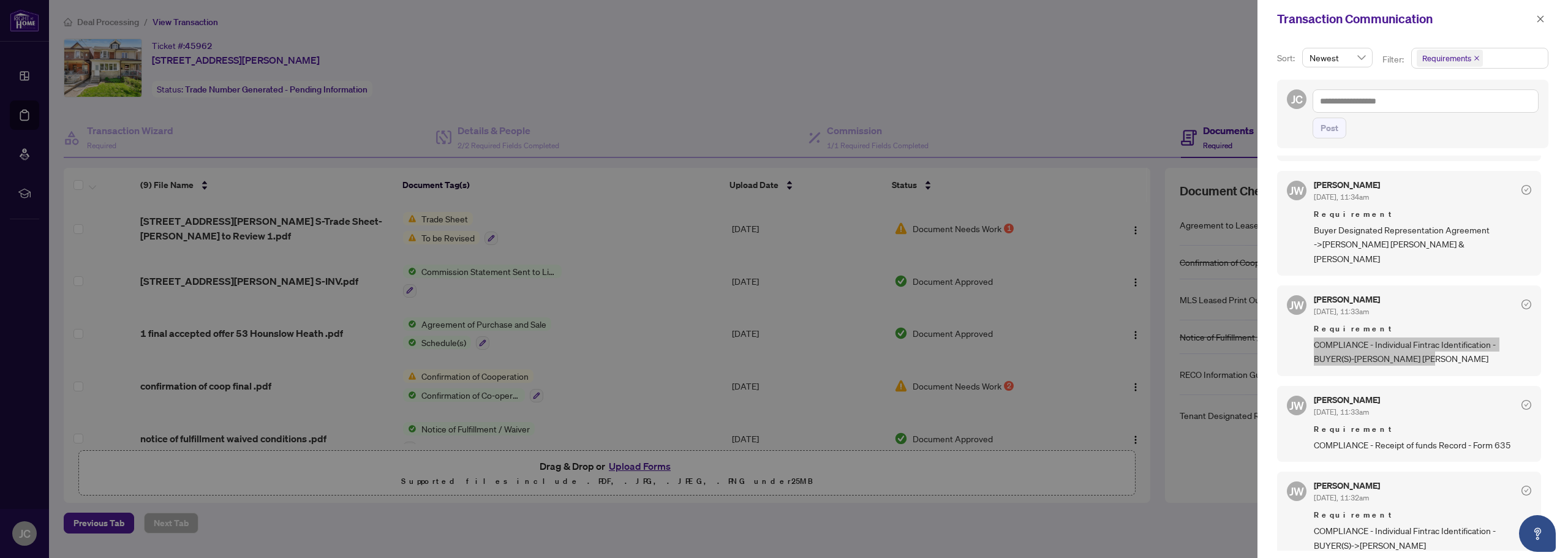
scroll to position [612, 0]
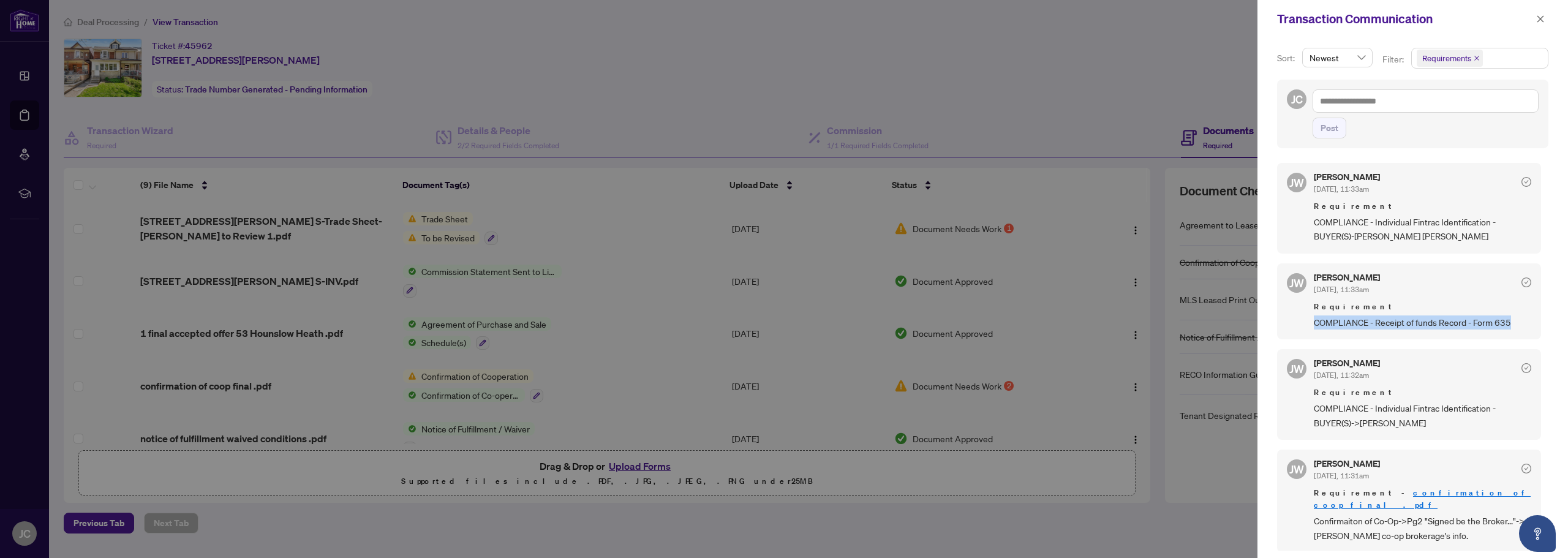
drag, startPoint x: 1513, startPoint y: 294, endPoint x: 1312, endPoint y: 290, distance: 201.0
click at [1312, 290] on div "JW Jocelyne Wong Aug/05/2025, 11:33am Requirement COMPLIANCE - Receipt of funds…" at bounding box center [1409, 301] width 264 height 76
drag, startPoint x: 1446, startPoint y: 396, endPoint x: 1315, endPoint y: 386, distance: 131.4
click at [1315, 401] on span "COMPLIANCE - Individual Fintrac Identification - BUYER(S)->Brian Dennis Verhoog" at bounding box center [1423, 415] width 217 height 29
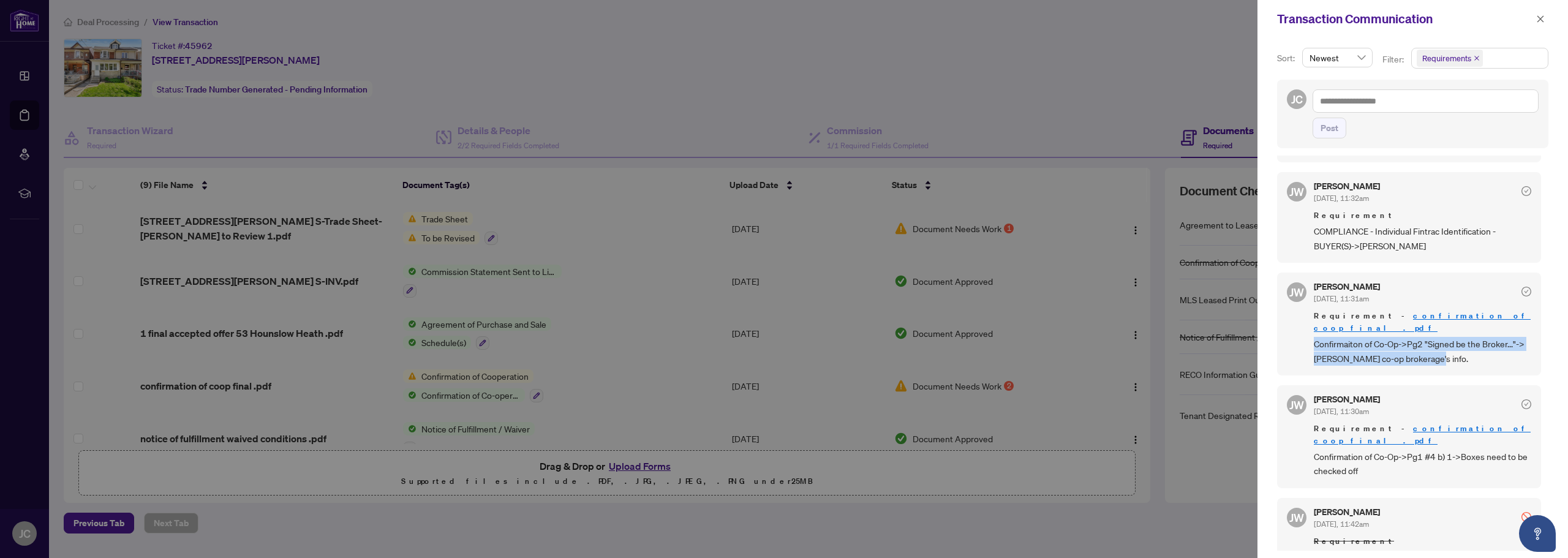
drag, startPoint x: 1436, startPoint y: 320, endPoint x: 1313, endPoint y: 309, distance: 123.5
click at [1313, 309] on div "JW Jocelyne Wong Aug/05/2025, 11:31am Requirement - confirmation of coop final …" at bounding box center [1409, 324] width 264 height 103
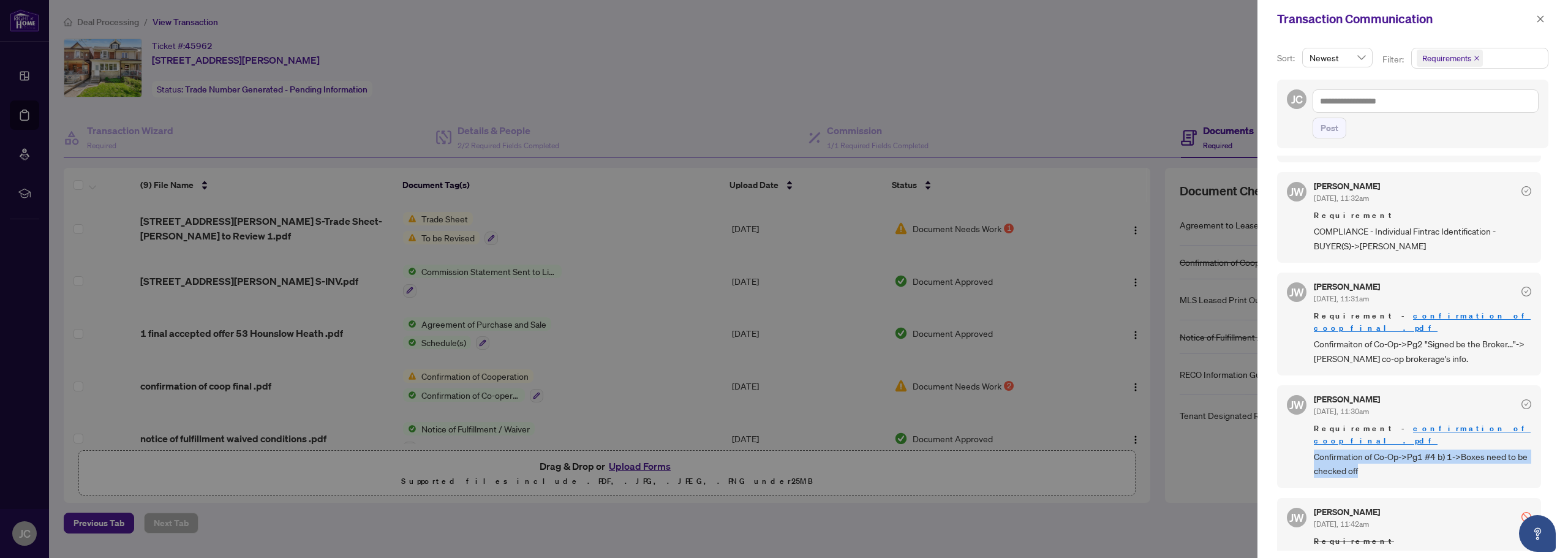
drag, startPoint x: 1376, startPoint y: 418, endPoint x: 1301, endPoint y: 410, distance: 75.4
click at [1301, 410] on div "JW Jocelyne Wong Aug/05/2025, 11:30am Requirement - confirmation of coop final …" at bounding box center [1409, 436] width 264 height 103
click at [793, 44] on div at bounding box center [784, 279] width 1568 height 558
